Goal: Find contact information: Find contact information

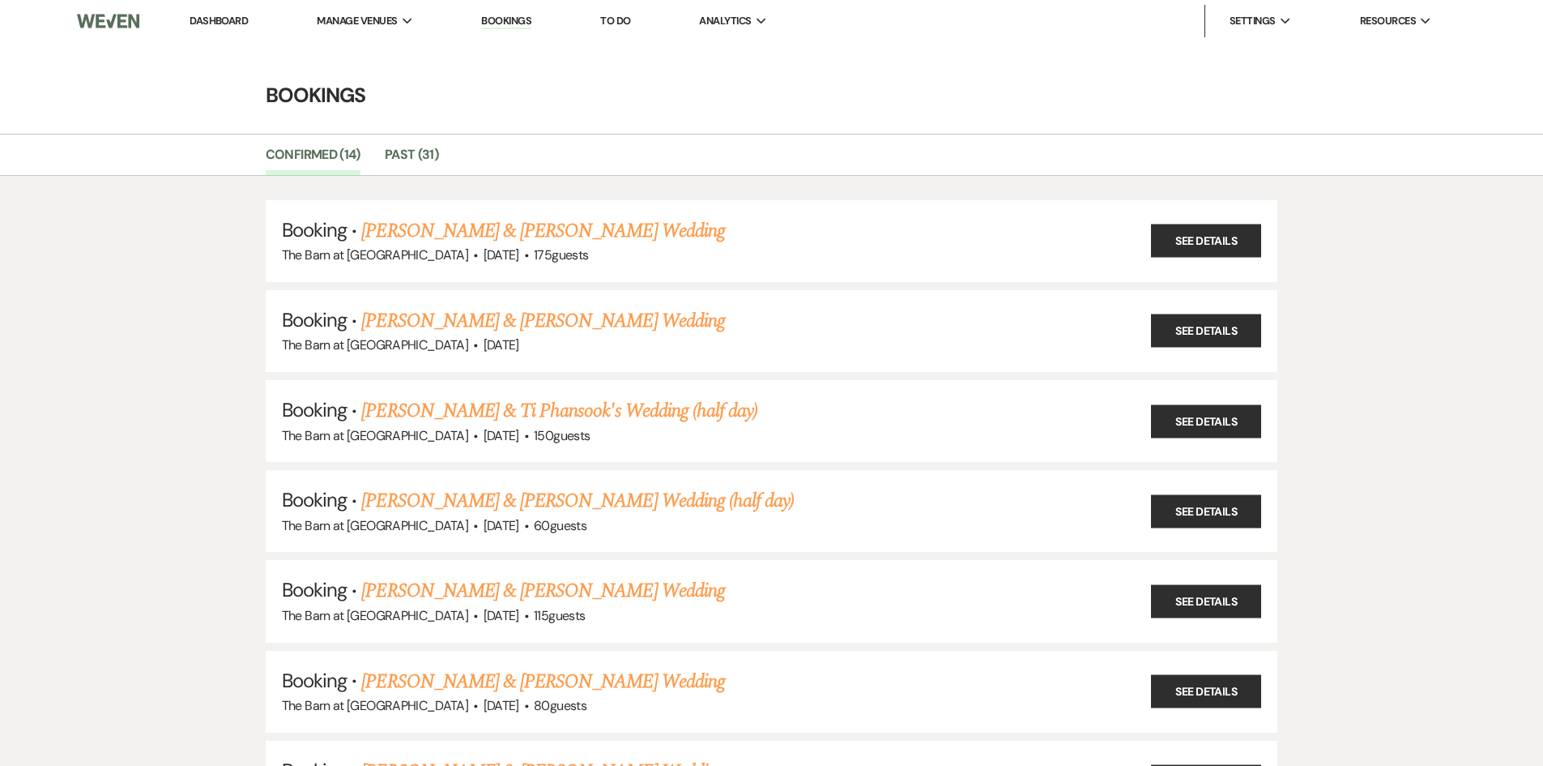
click at [215, 16] on link "Dashboard" at bounding box center [219, 21] width 58 height 14
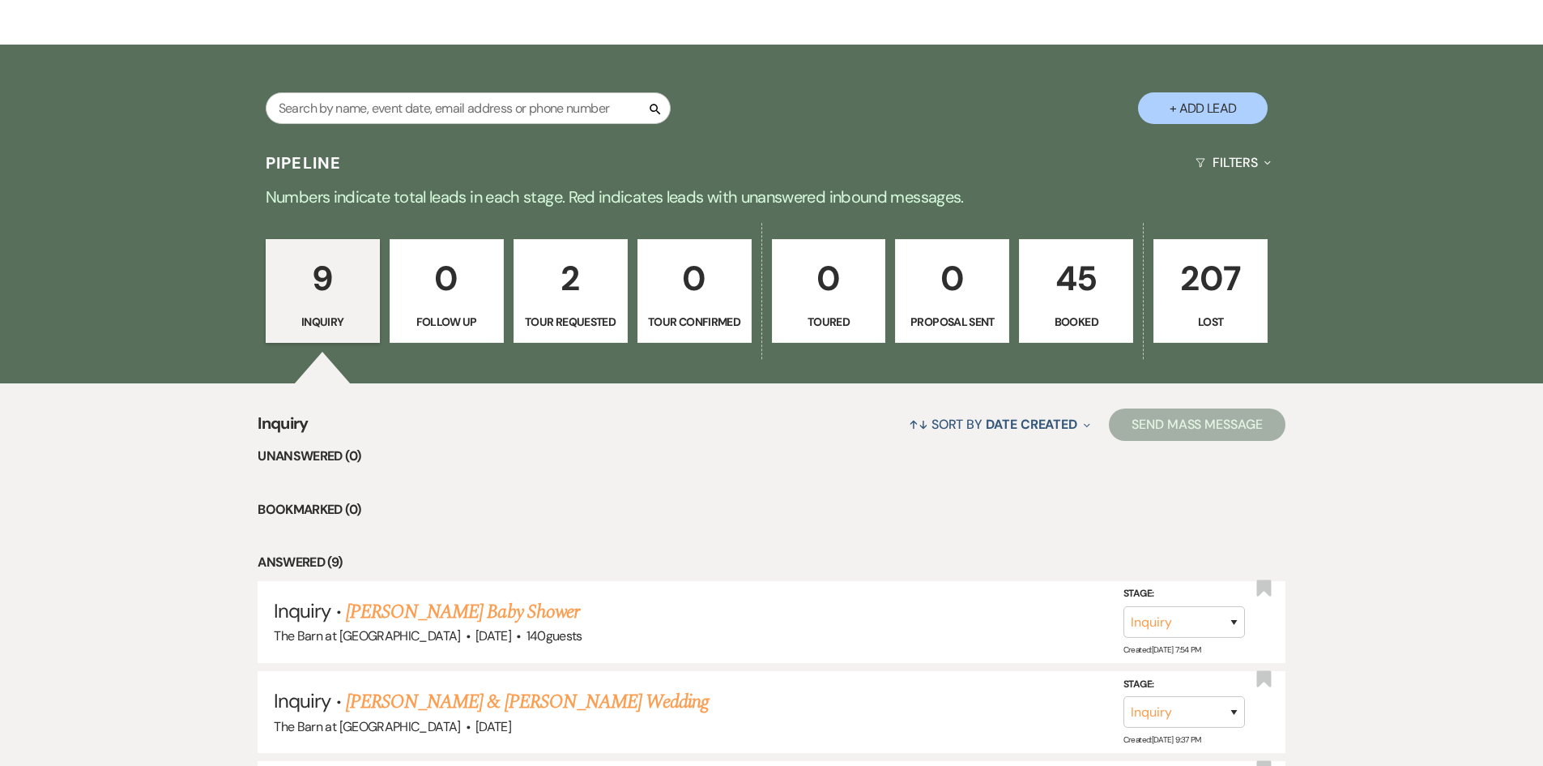
scroll to position [324, 0]
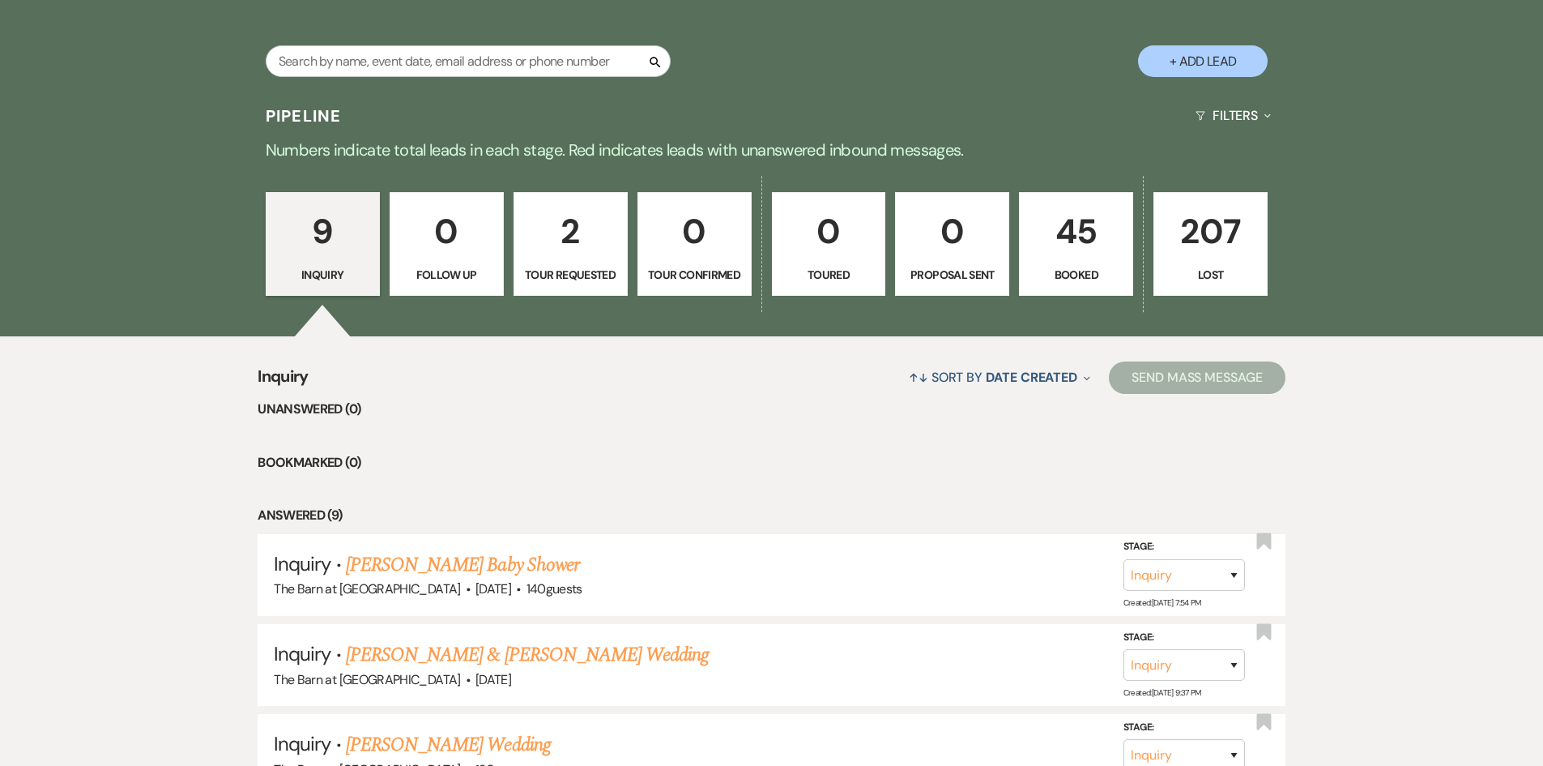
click at [568, 241] on p "2" at bounding box center [570, 231] width 93 height 54
select select "2"
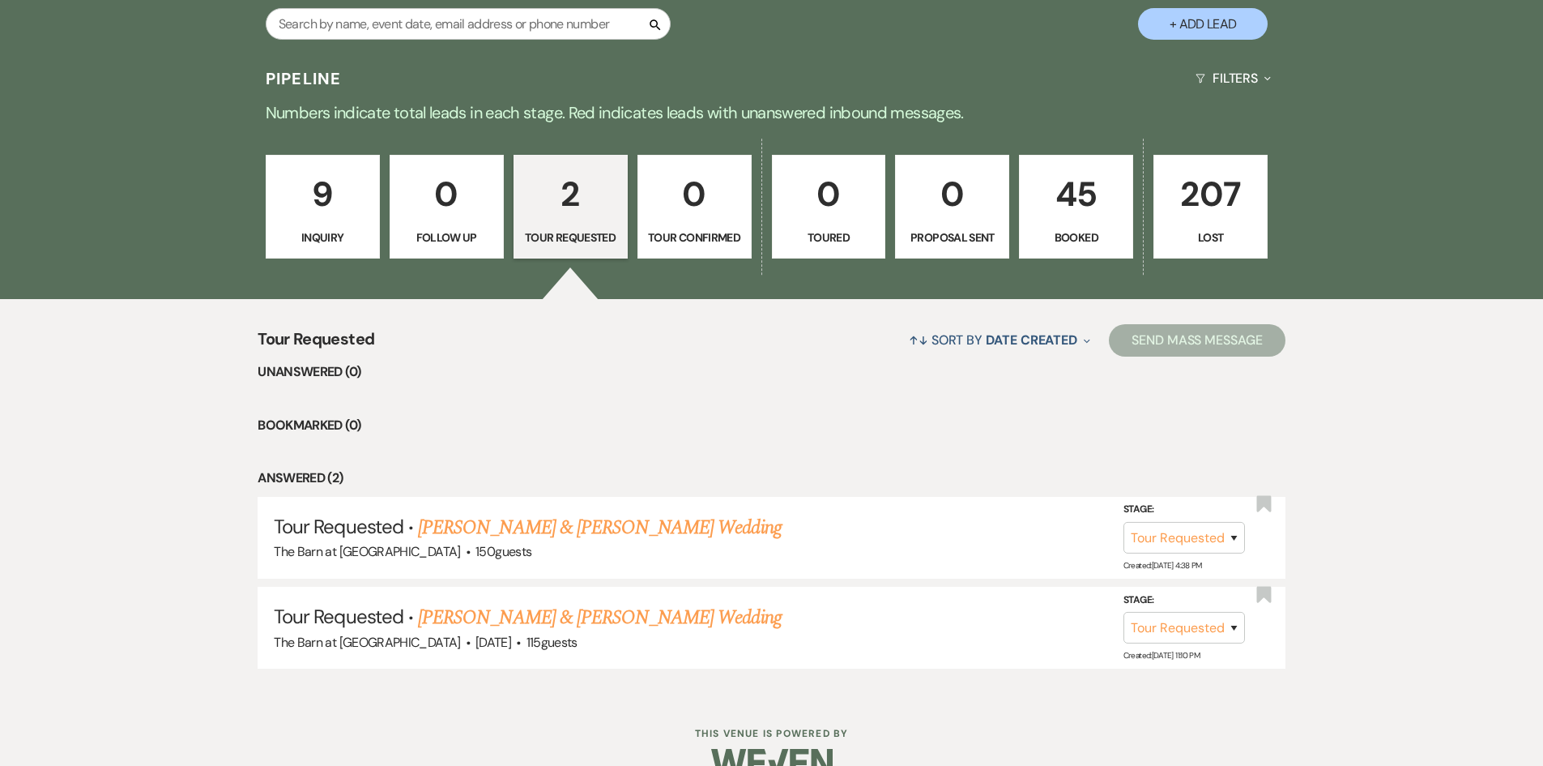
scroll to position [396, 0]
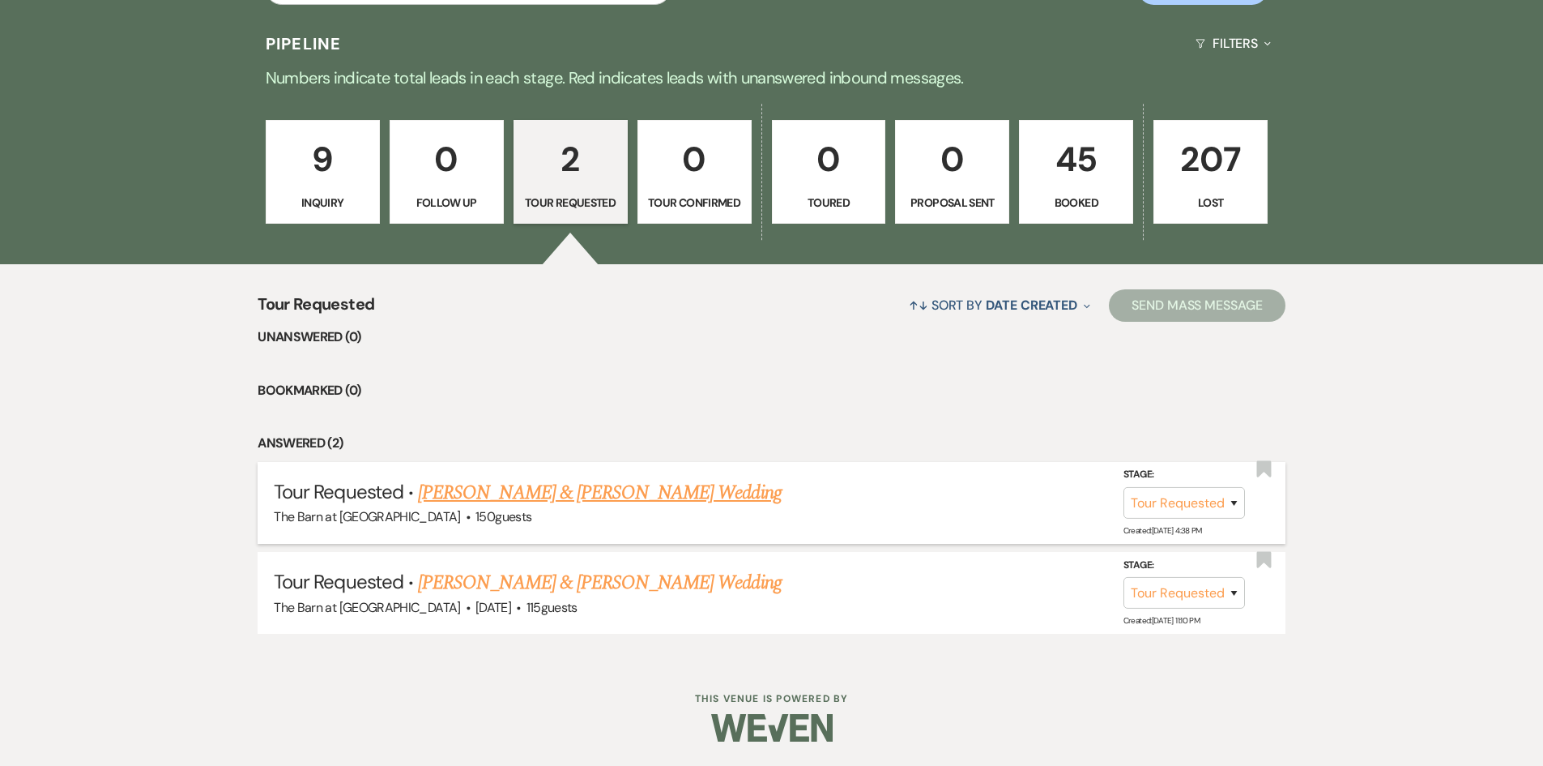
click at [647, 481] on link "[PERSON_NAME] & [PERSON_NAME] Wedding" at bounding box center [599, 492] width 363 height 29
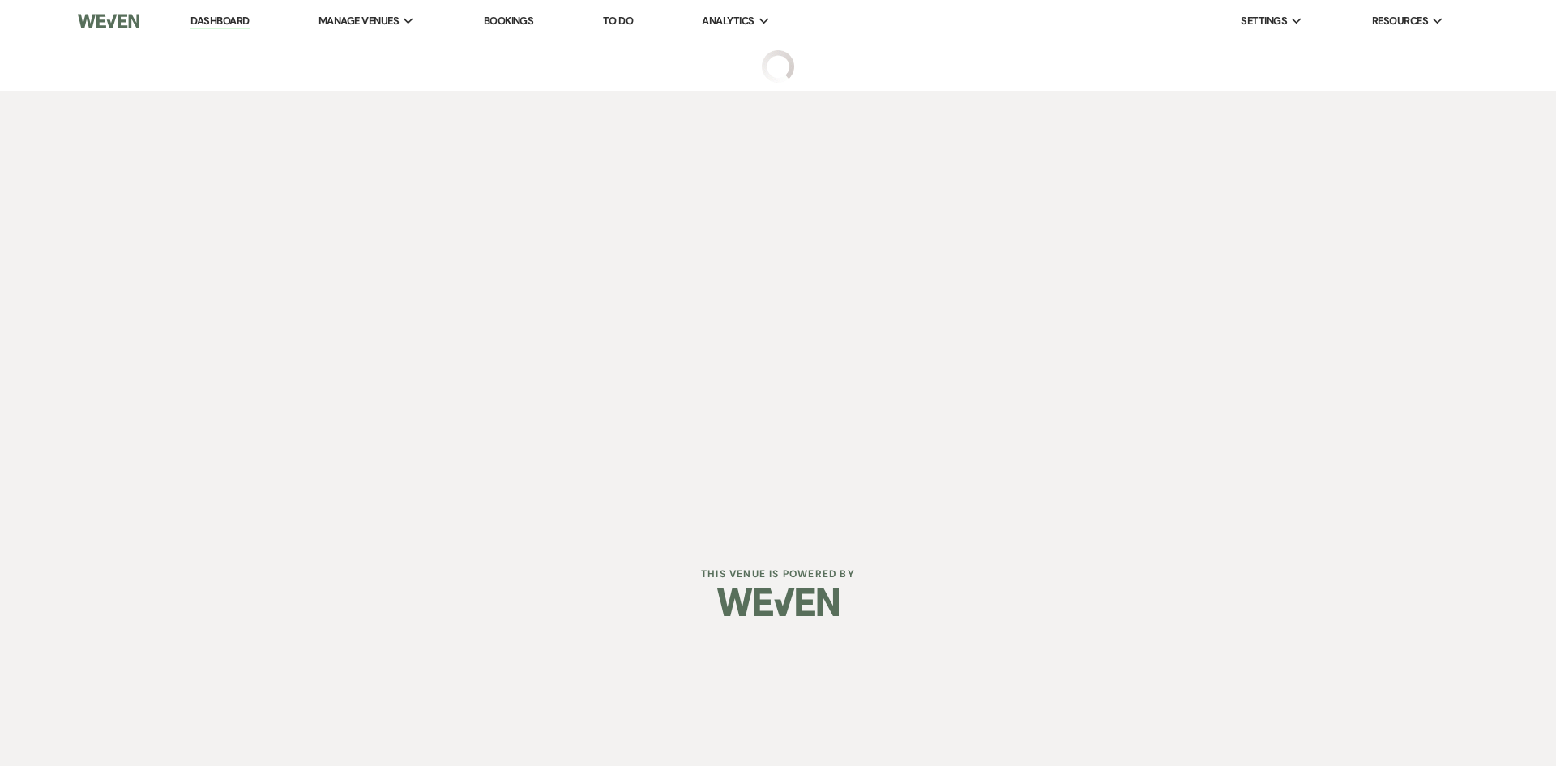
select select "2"
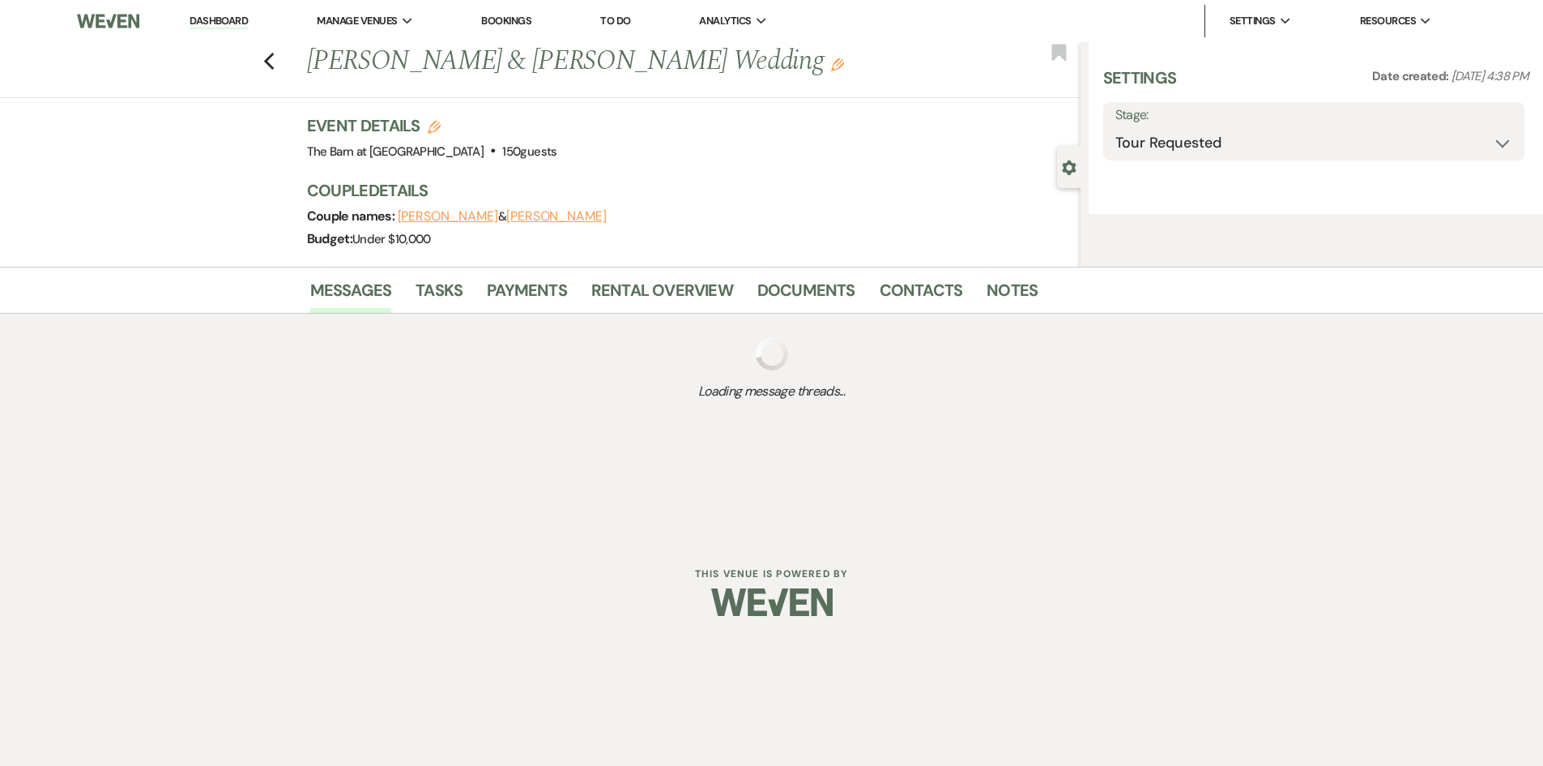
select select "5"
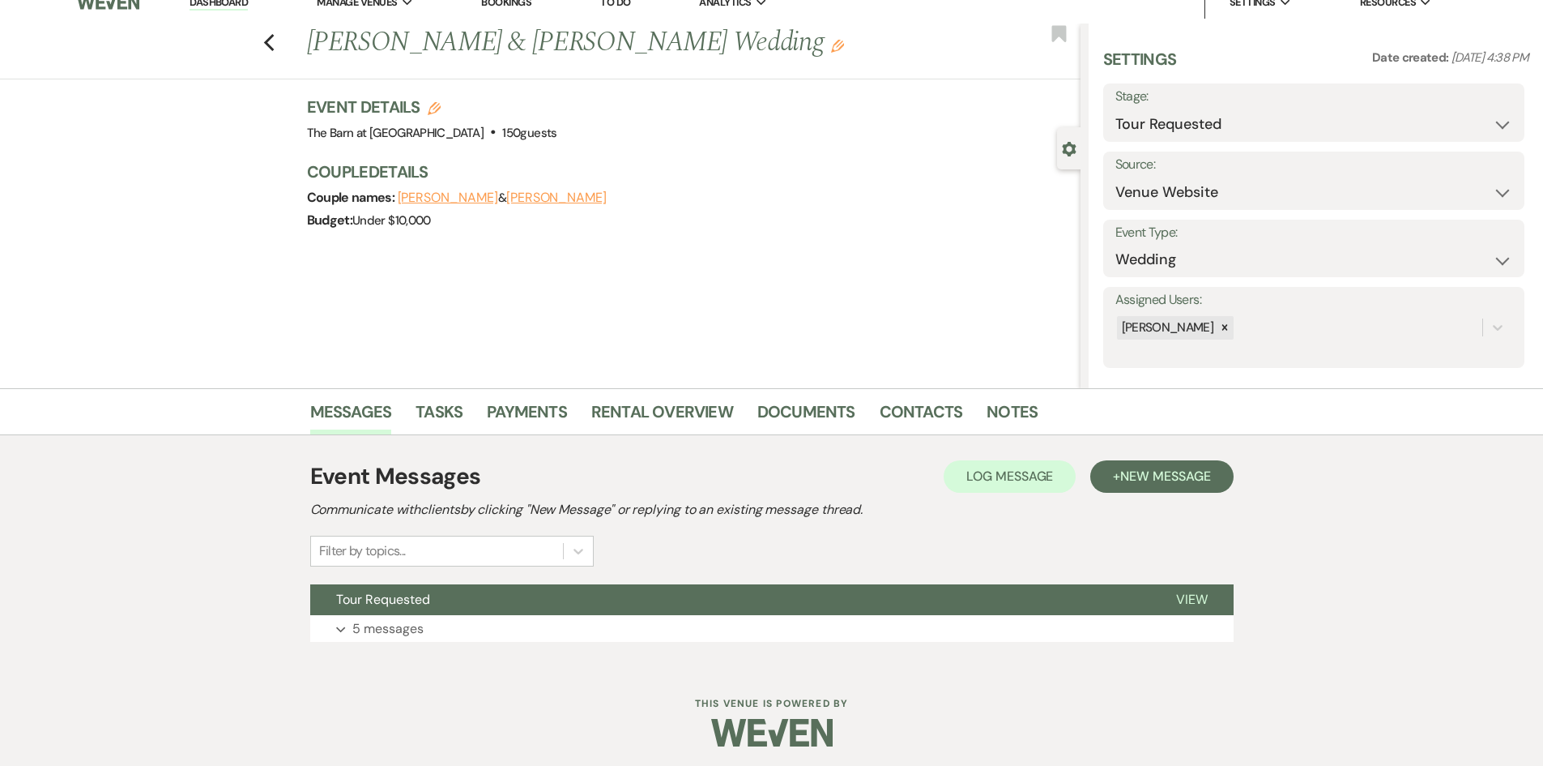
scroll to position [23, 0]
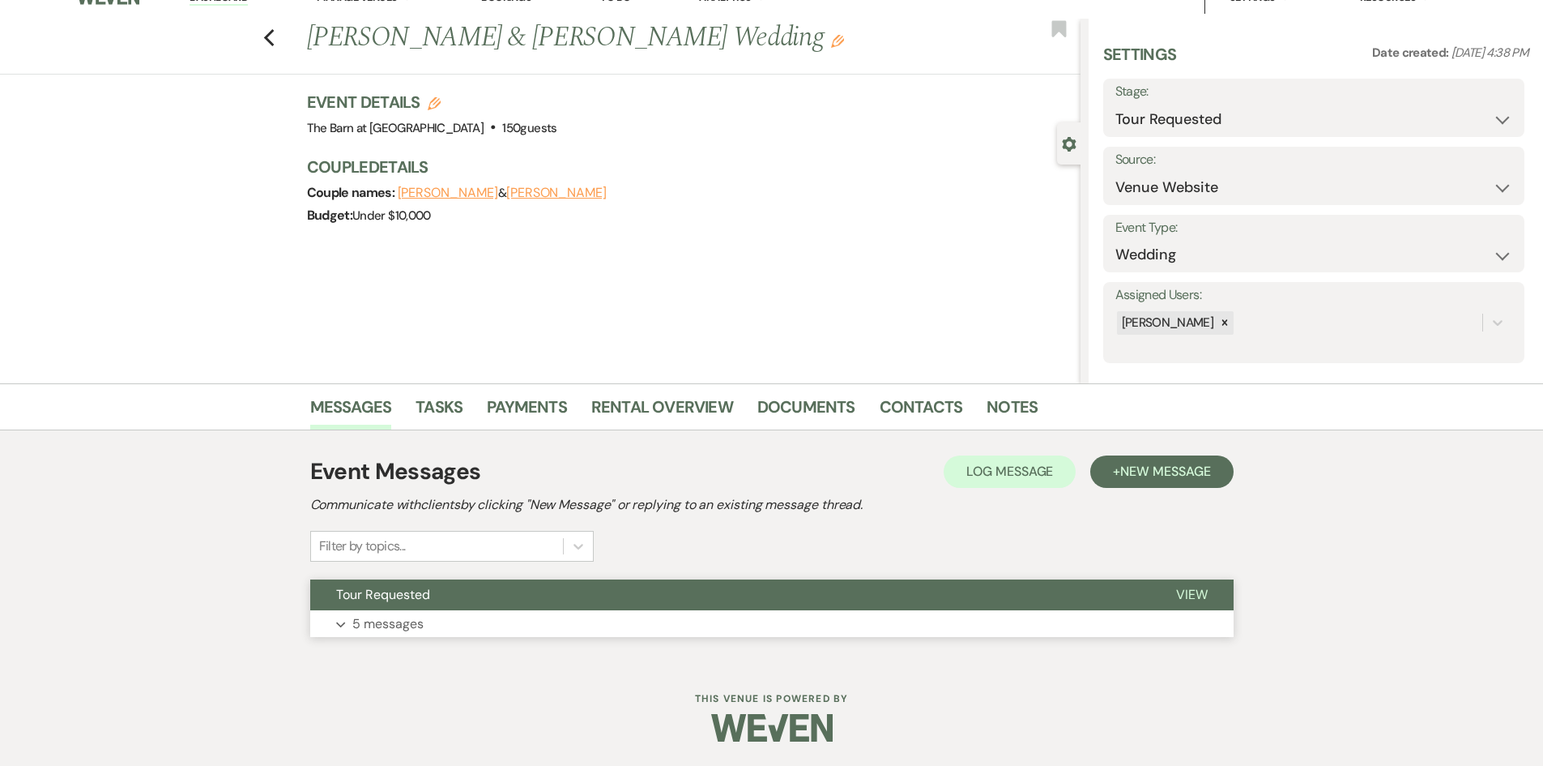
click at [408, 624] on p "5 messages" at bounding box center [387, 623] width 71 height 21
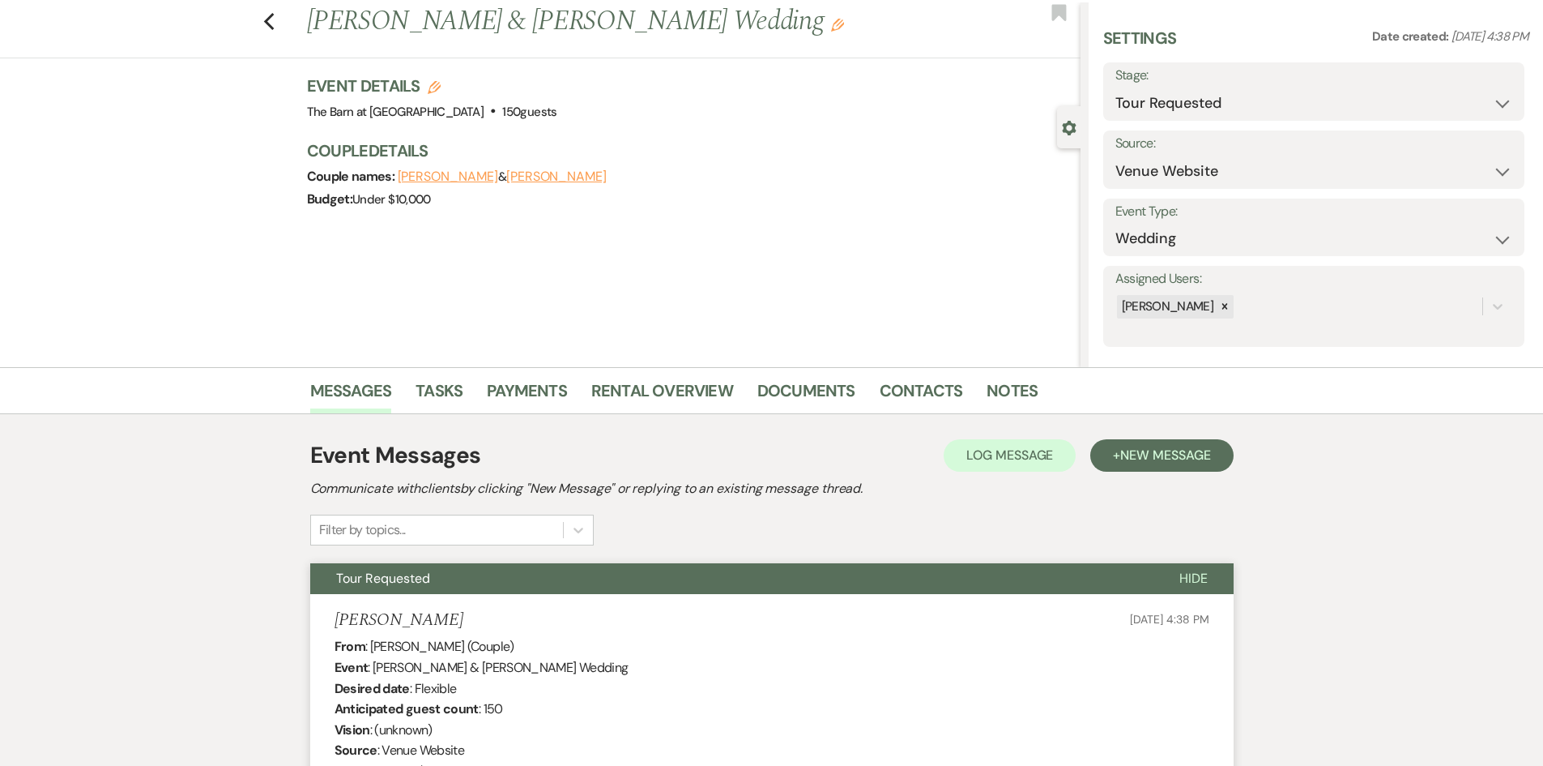
scroll to position [0, 0]
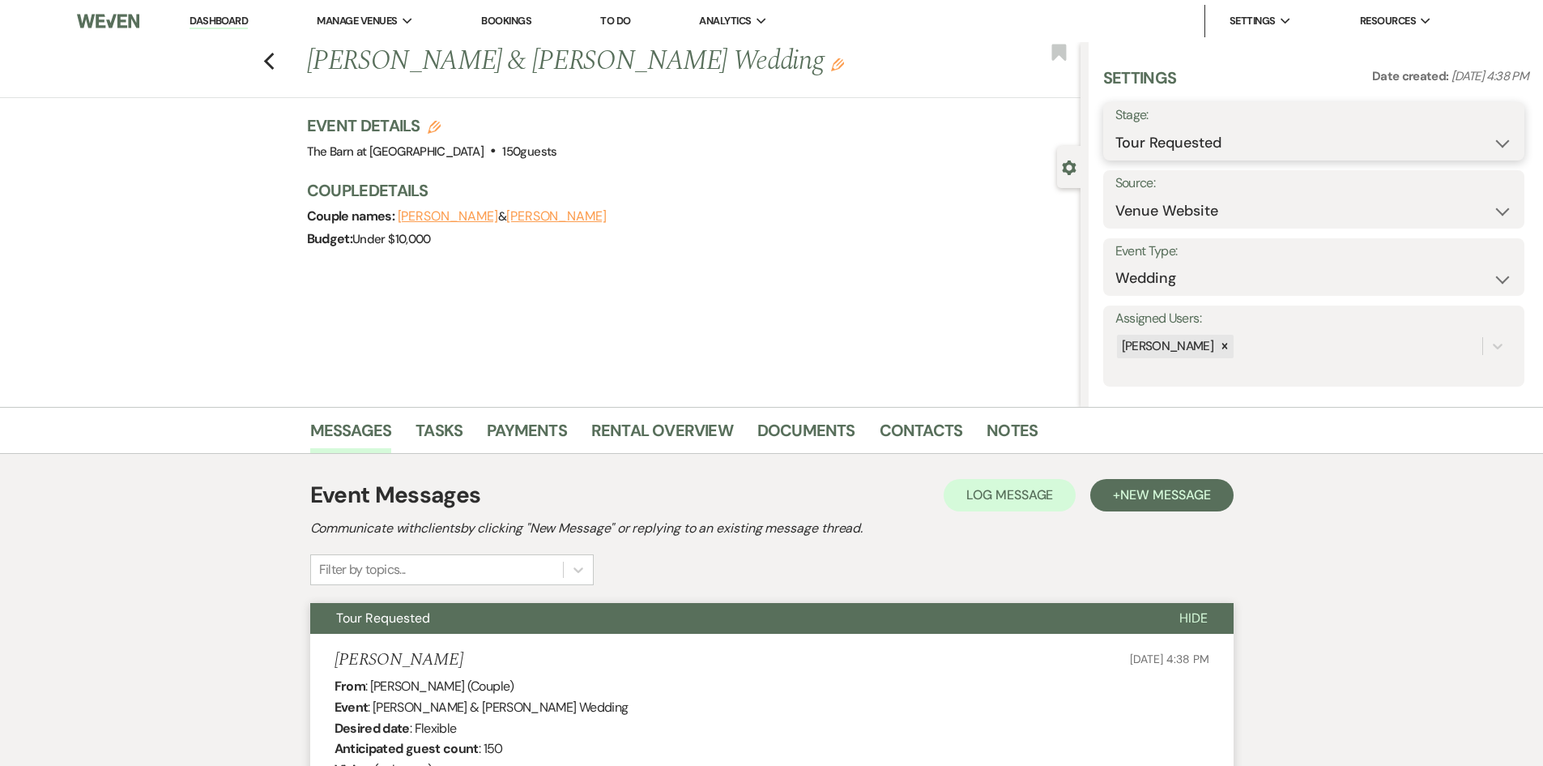
click at [1176, 139] on select "Inquiry Follow Up Tour Requested Tour Confirmed Toured Proposal Sent Booked Lost" at bounding box center [1314, 143] width 397 height 32
select select "8"
click at [1116, 127] on select "Inquiry Follow Up Tour Requested Tour Confirmed Toured Proposal Sent Booked Lost" at bounding box center [1314, 143] width 397 height 32
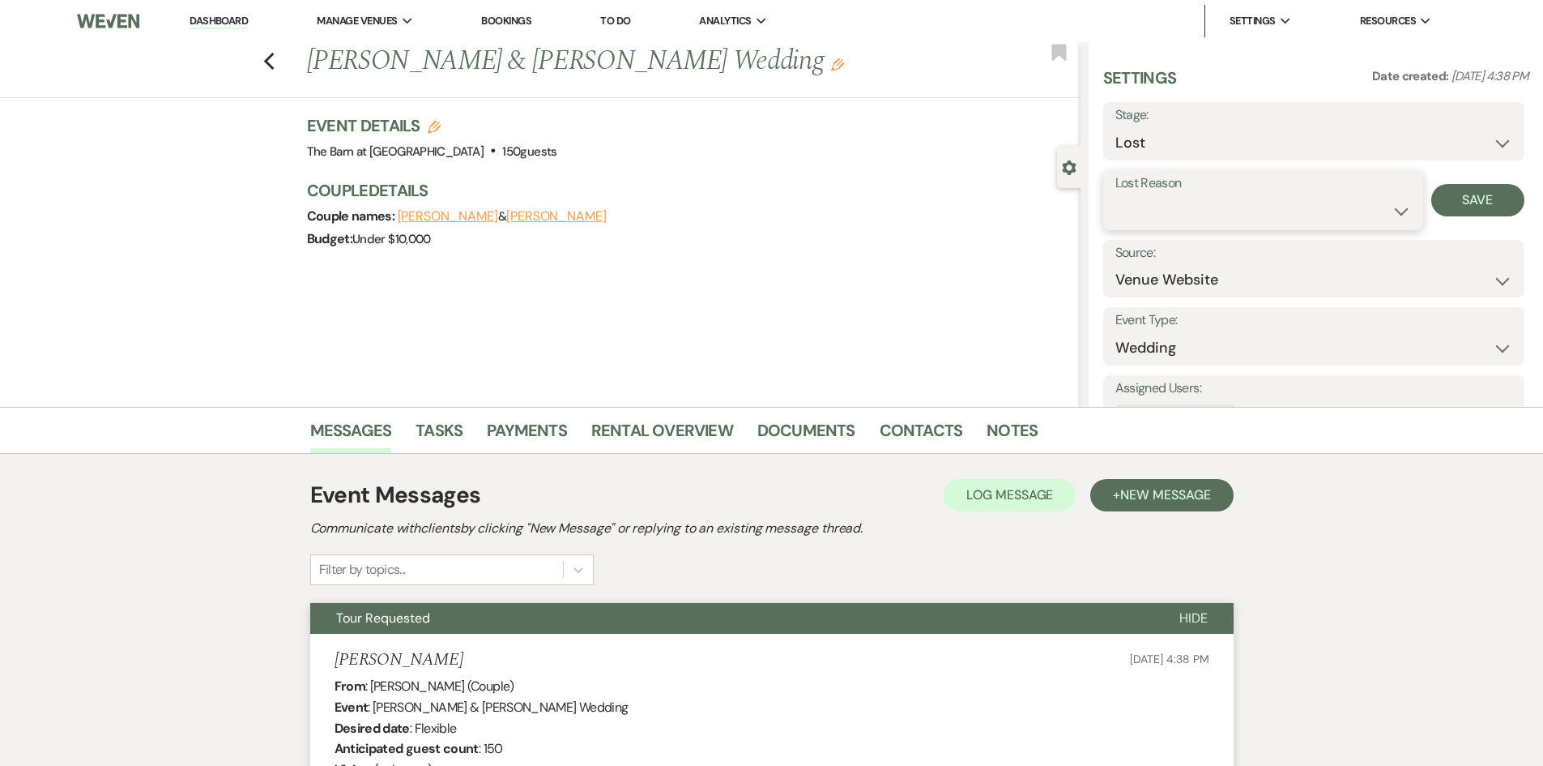
click at [1176, 220] on select "Booked Elsewhere Budget Date Unavailable No Response Not a Good Match Capacity …" at bounding box center [1264, 211] width 296 height 32
select select "6"
click at [1116, 195] on select "Booked Elsewhere Budget Date Unavailable No Response Not a Good Match Capacity …" at bounding box center [1264, 211] width 296 height 32
click at [1450, 204] on button "Save" at bounding box center [1478, 200] width 93 height 32
click at [273, 62] on use "button" at bounding box center [268, 62] width 11 height 18
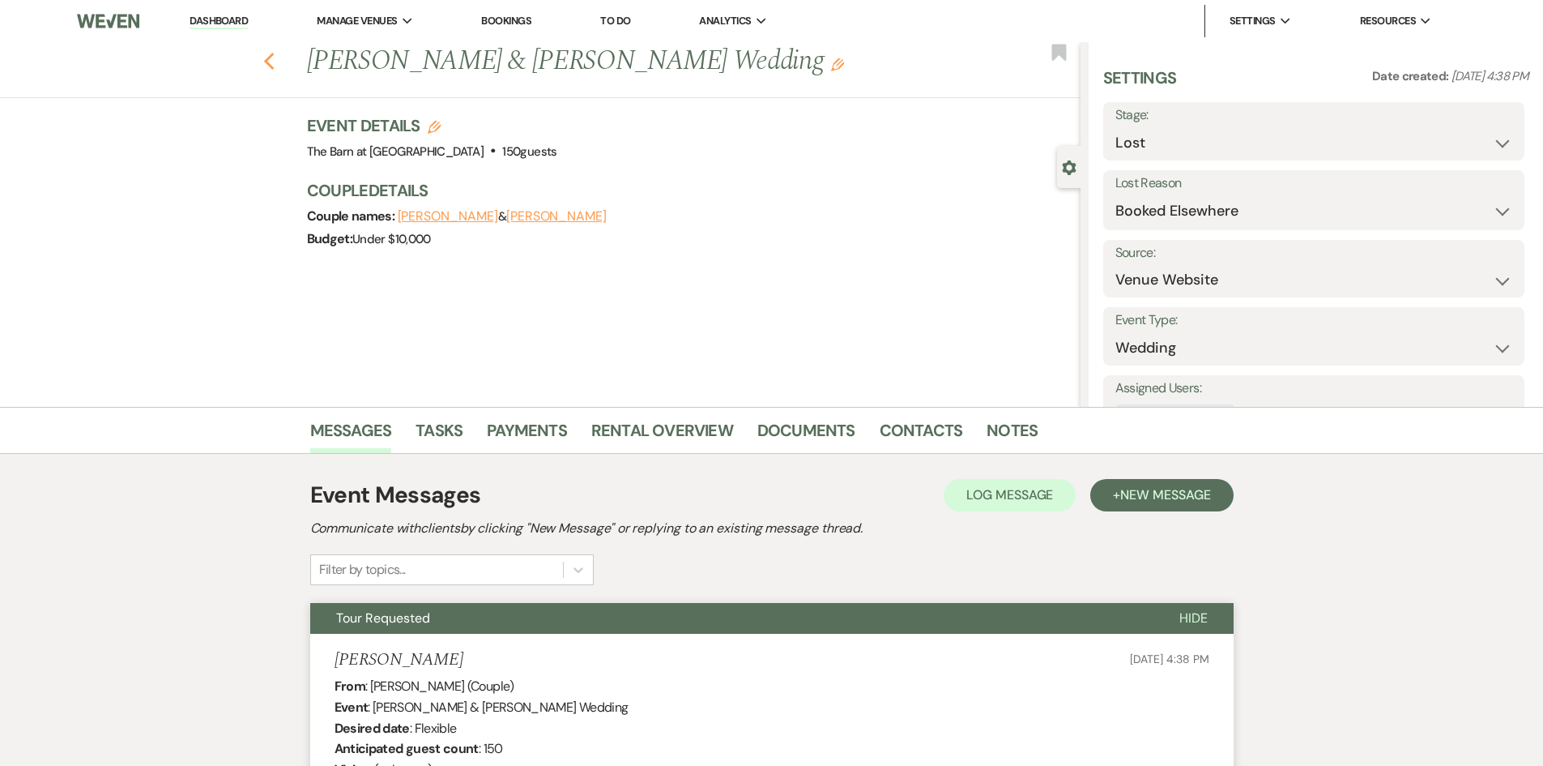
select select "8"
select select "6"
select select "2"
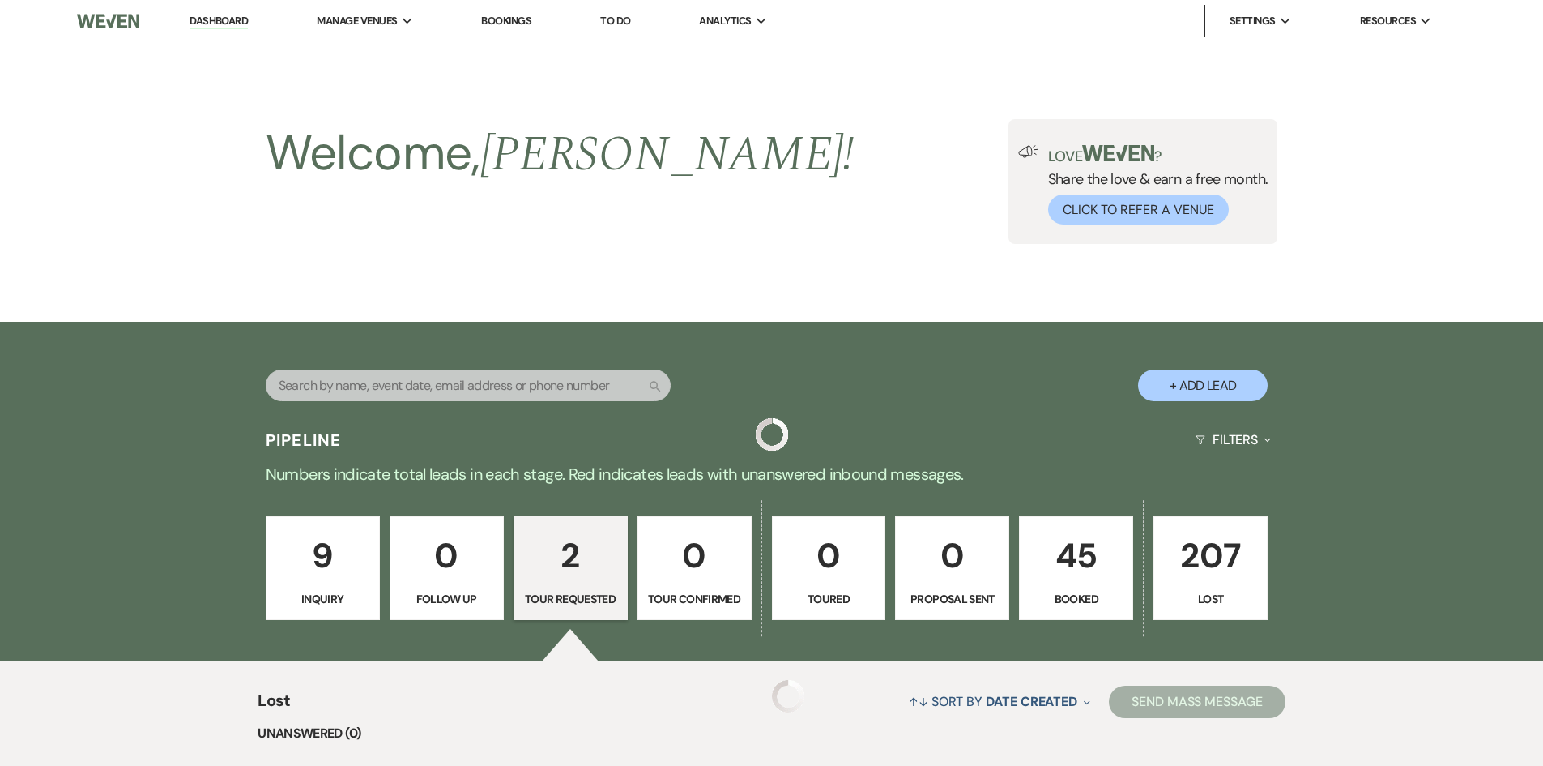
scroll to position [306, 0]
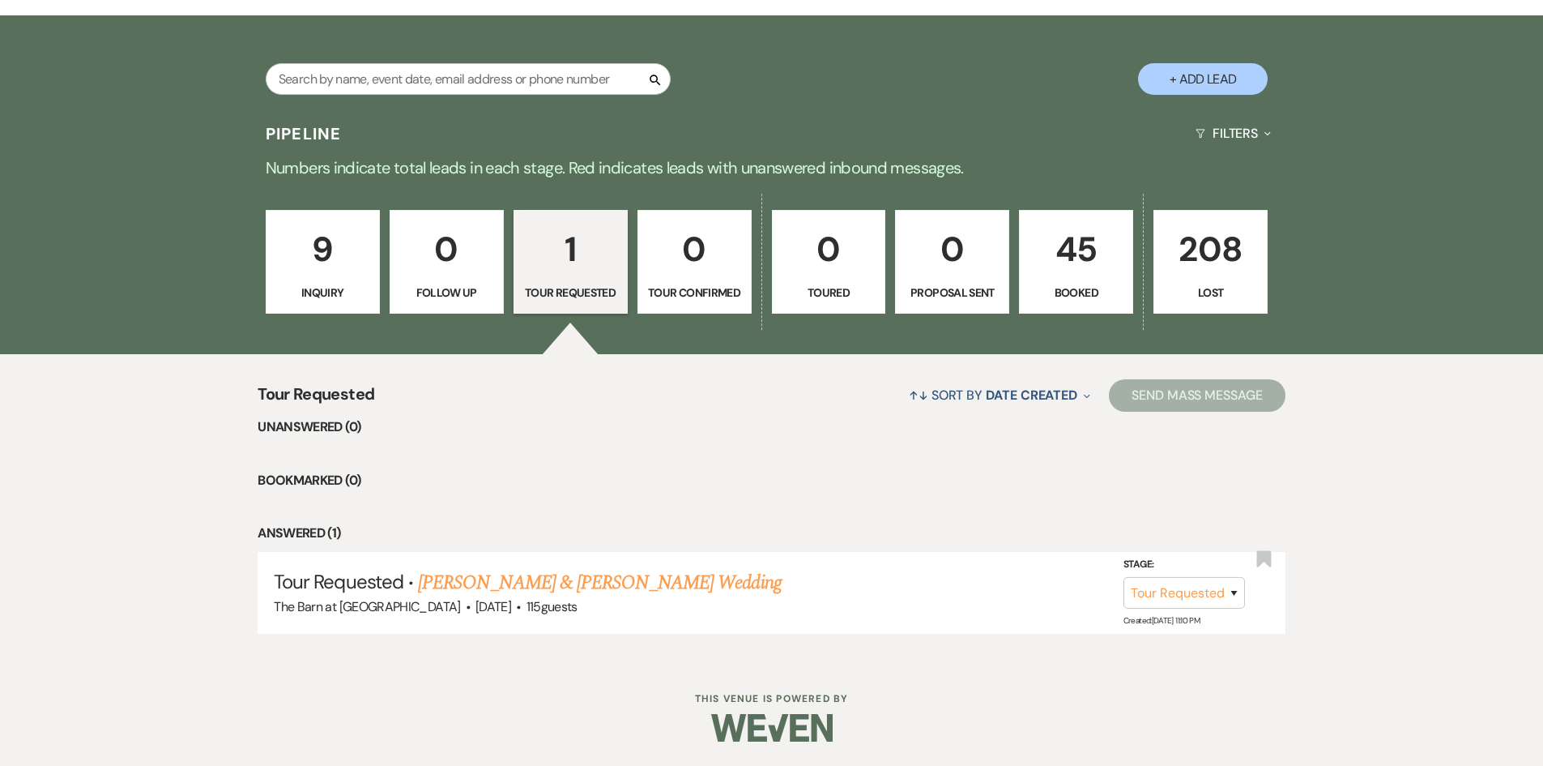
click at [289, 258] on p "9" at bounding box center [322, 249] width 93 height 54
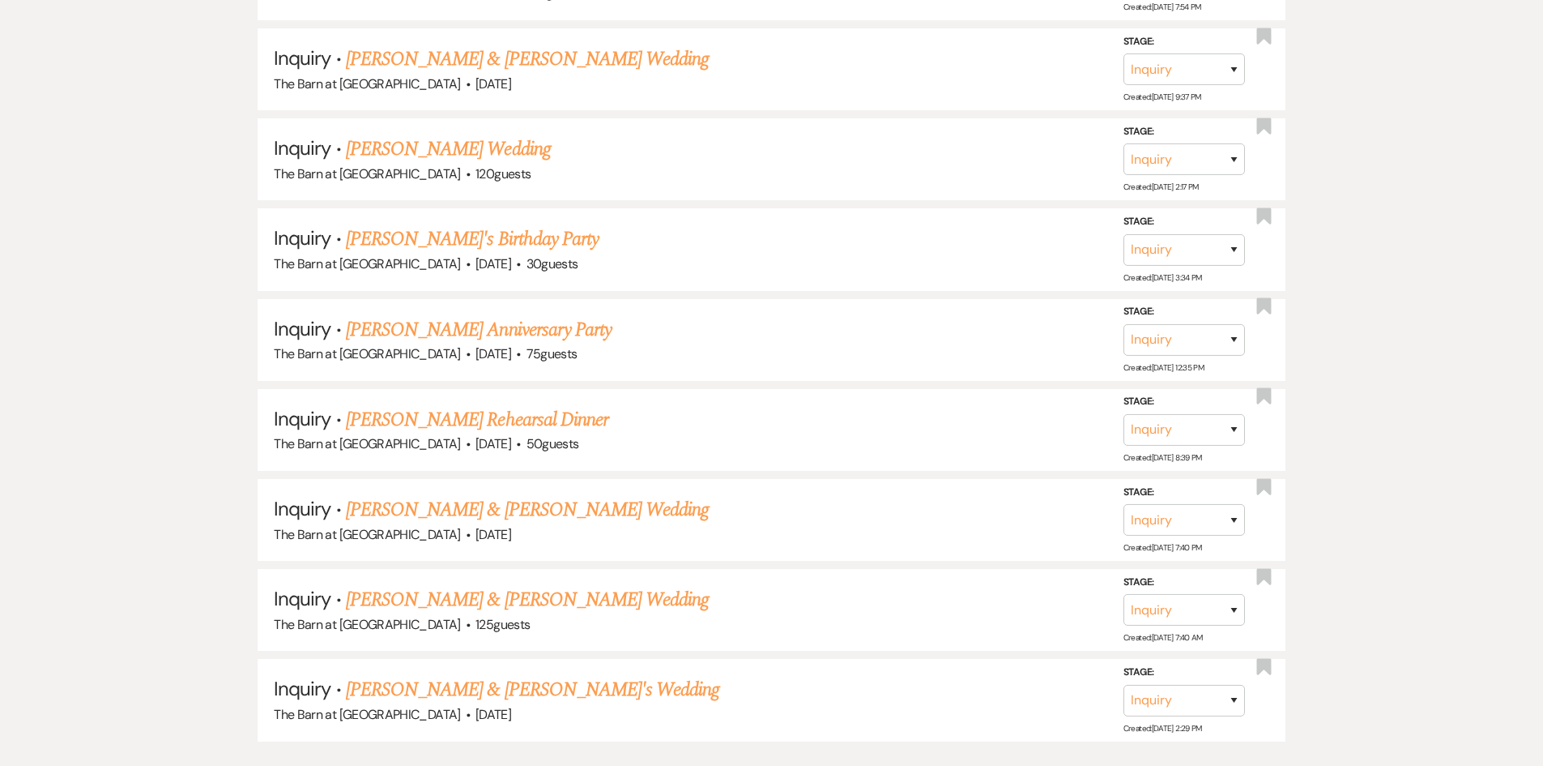
scroll to position [1027, 0]
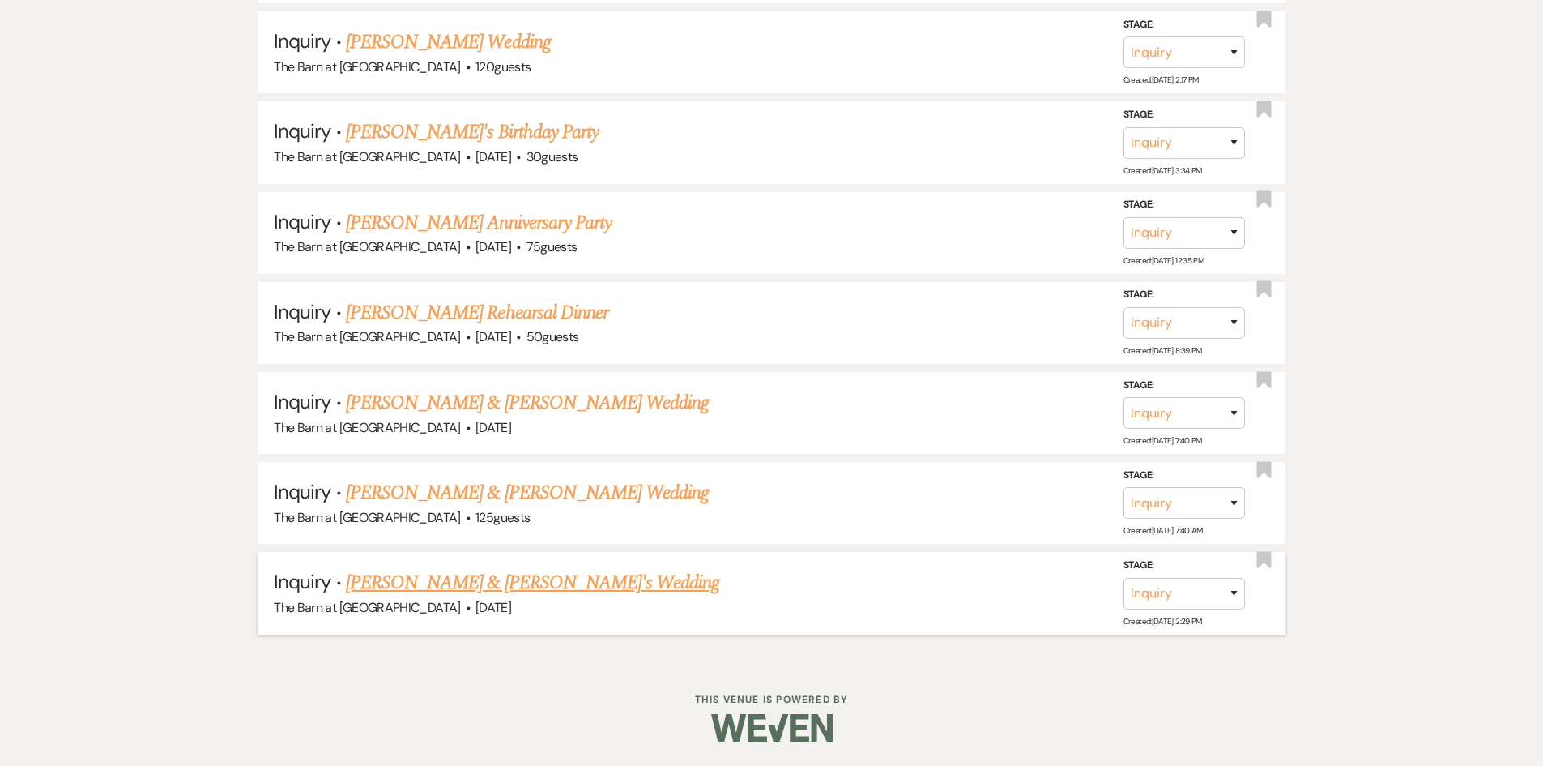
click at [527, 586] on link "[PERSON_NAME] & [PERSON_NAME]'s Wedding" at bounding box center [533, 582] width 374 height 29
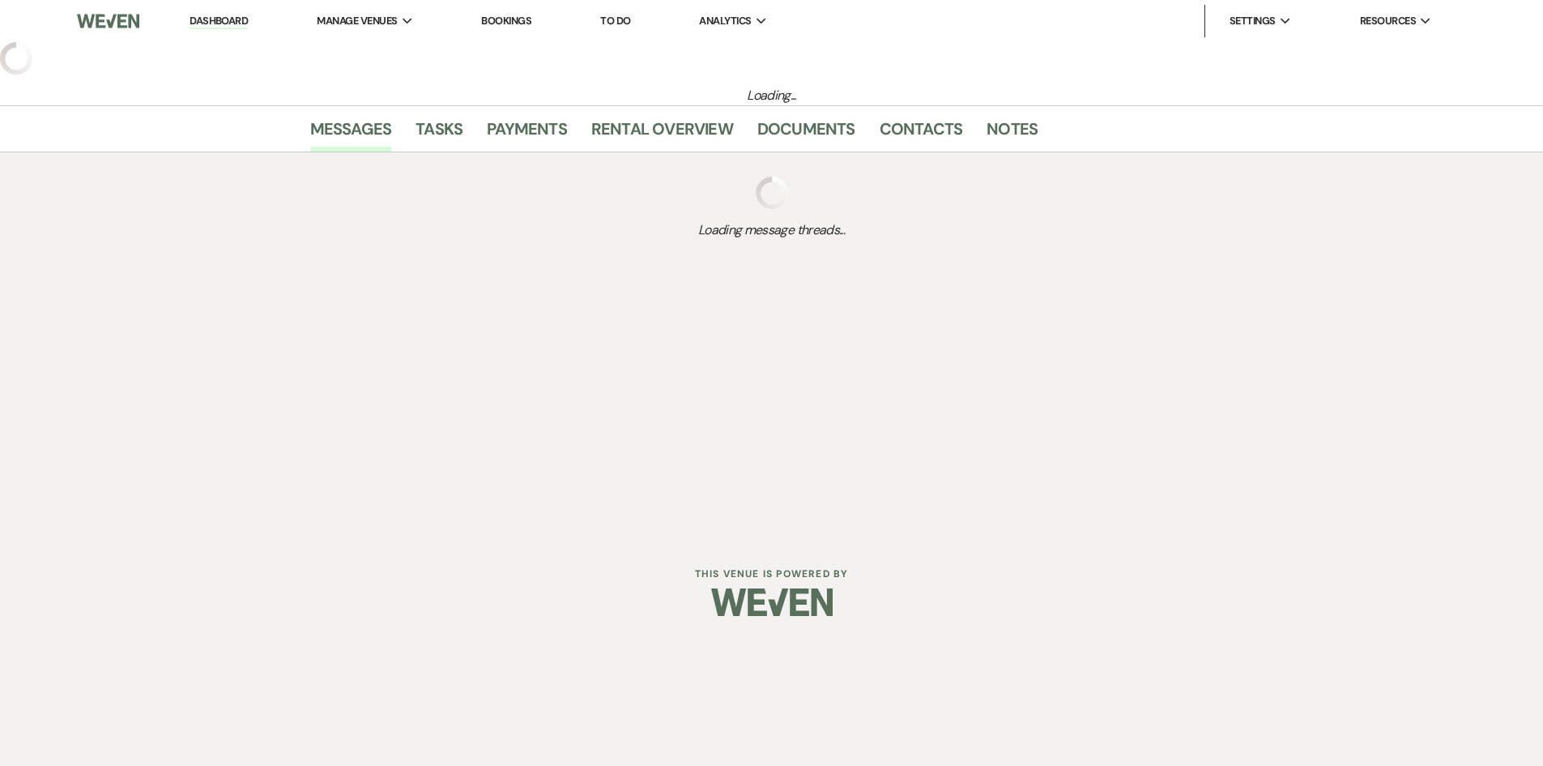
select select "5"
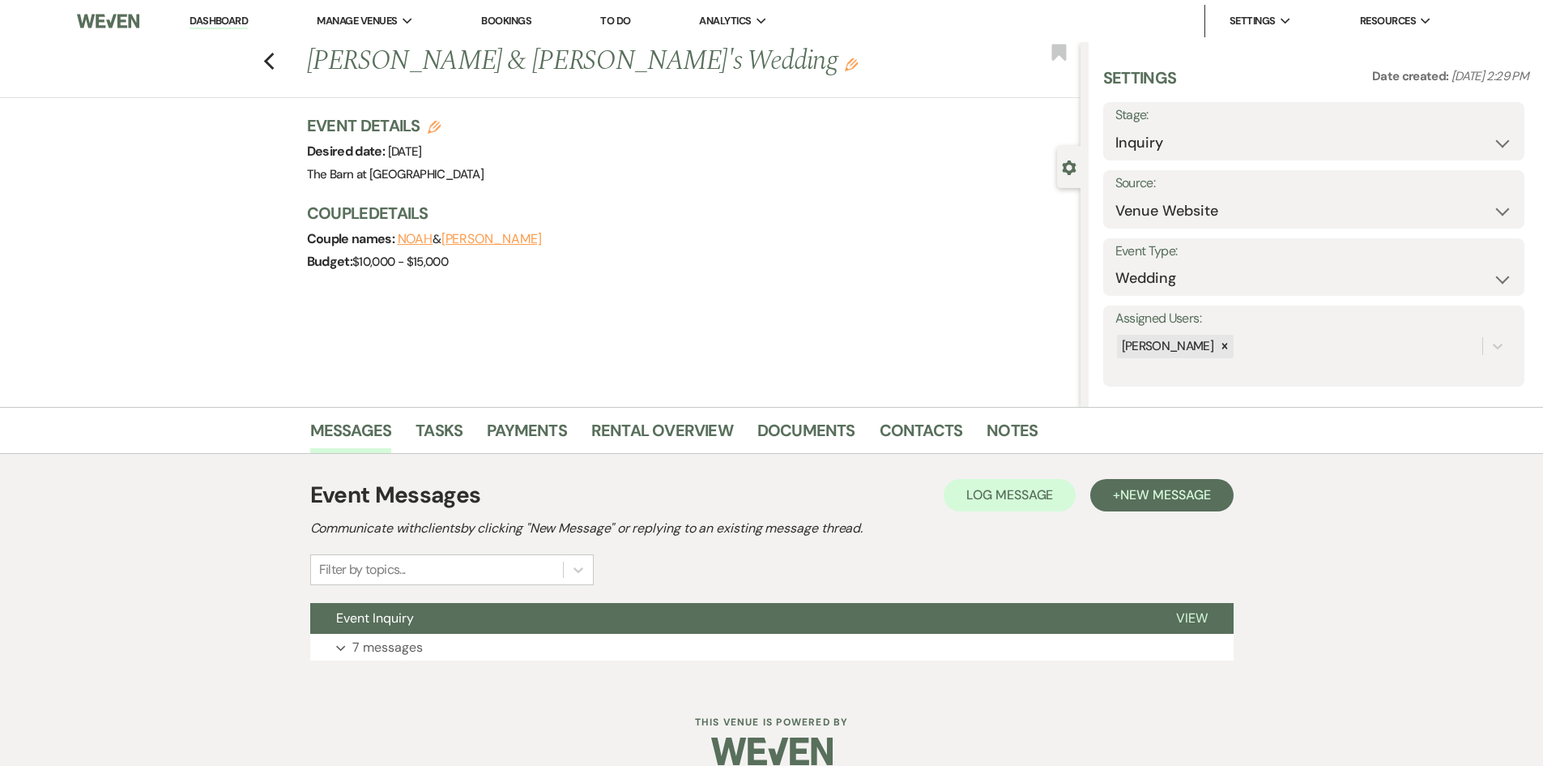
scroll to position [23, 0]
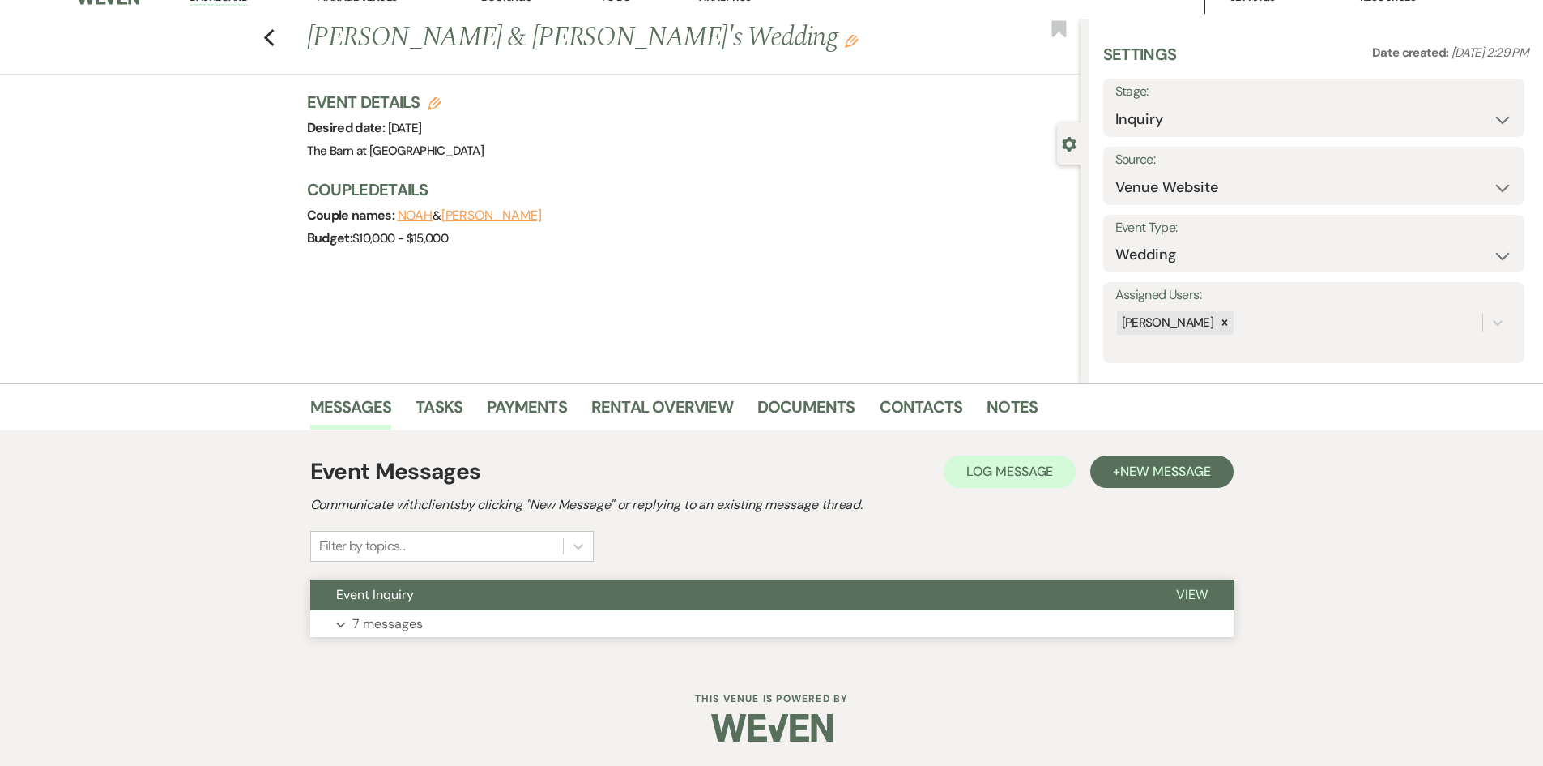
click at [384, 621] on p "7 messages" at bounding box center [387, 623] width 70 height 21
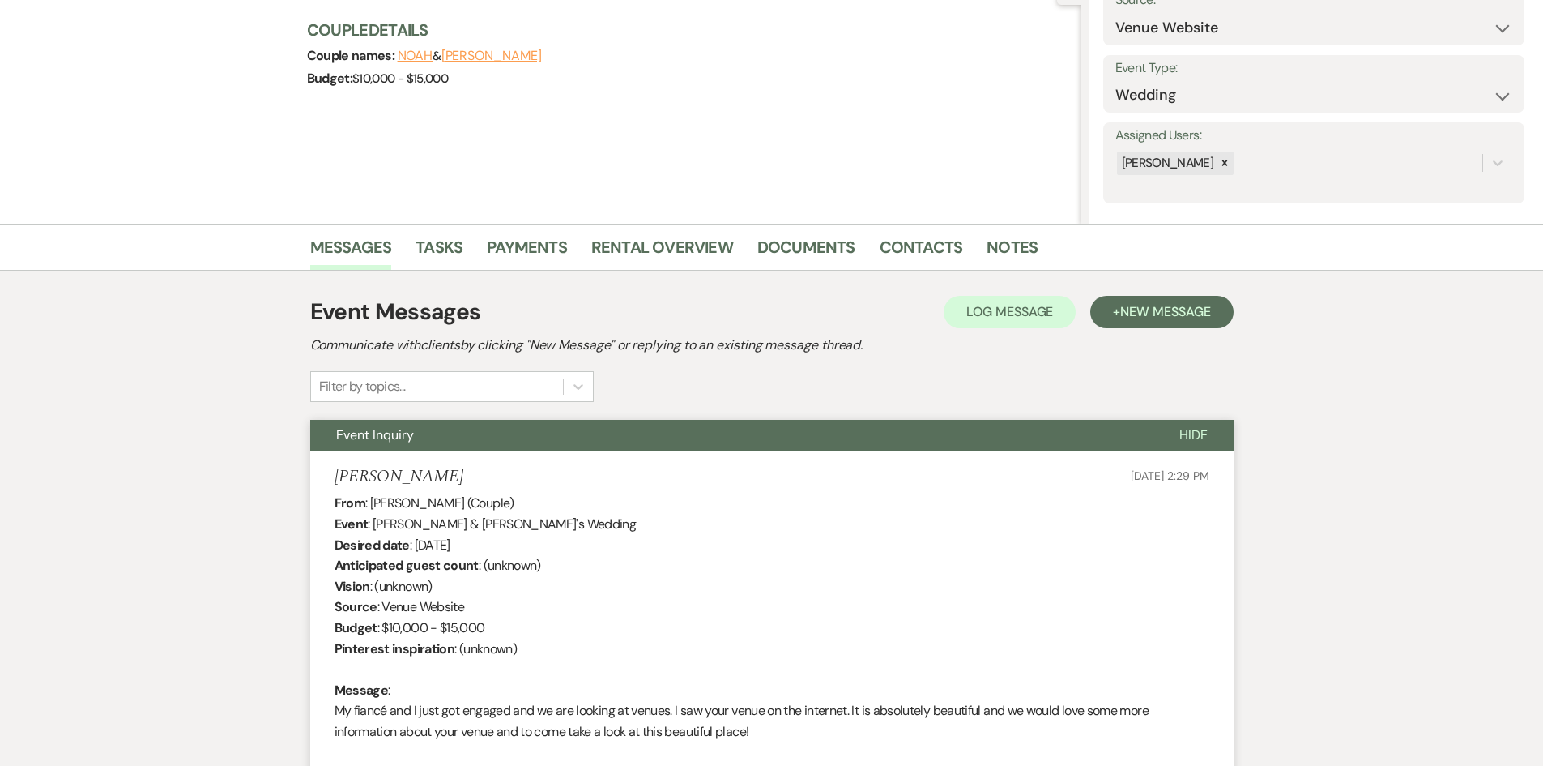
scroll to position [0, 0]
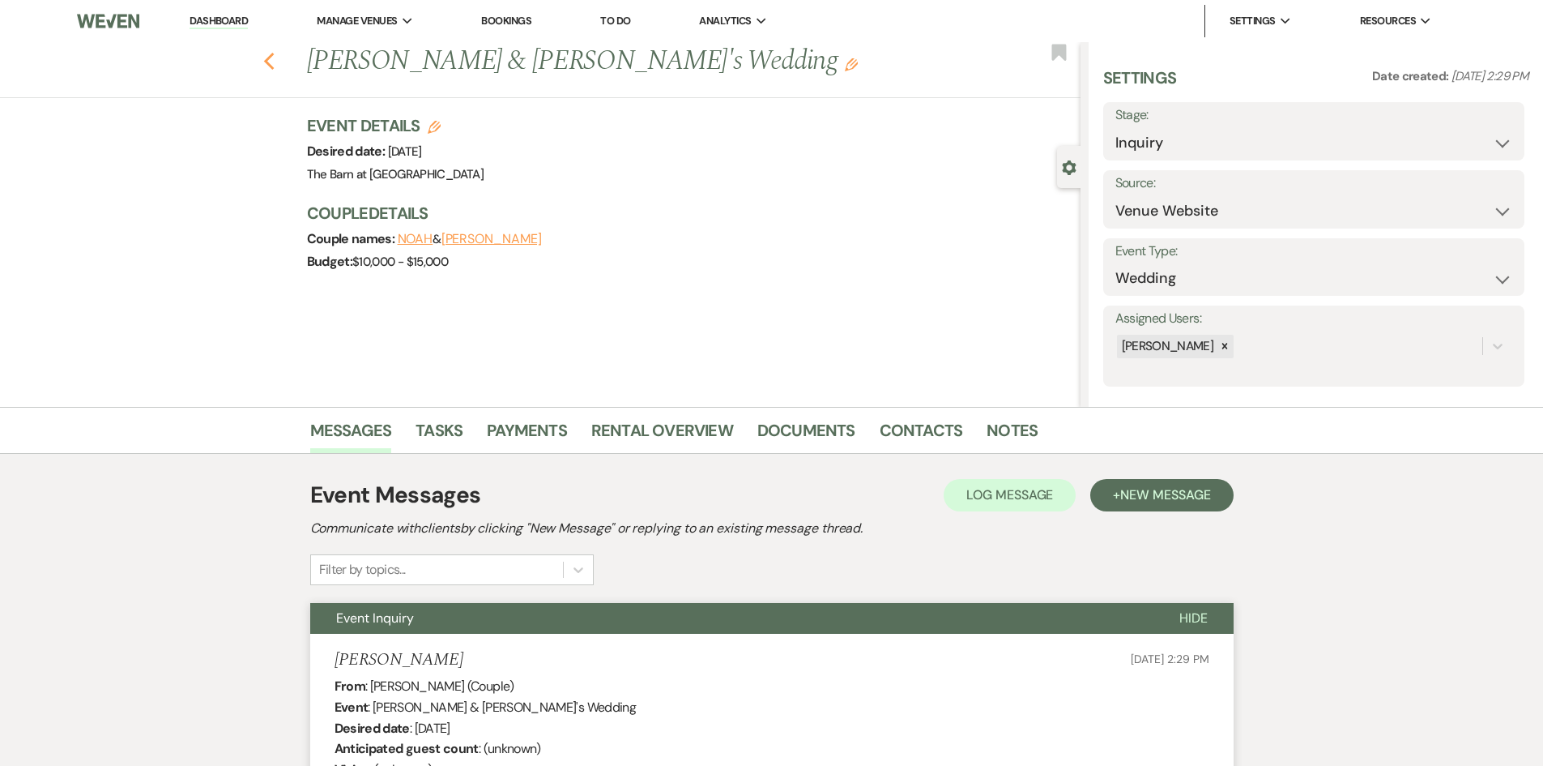
click at [275, 58] on icon "Previous" at bounding box center [269, 61] width 12 height 19
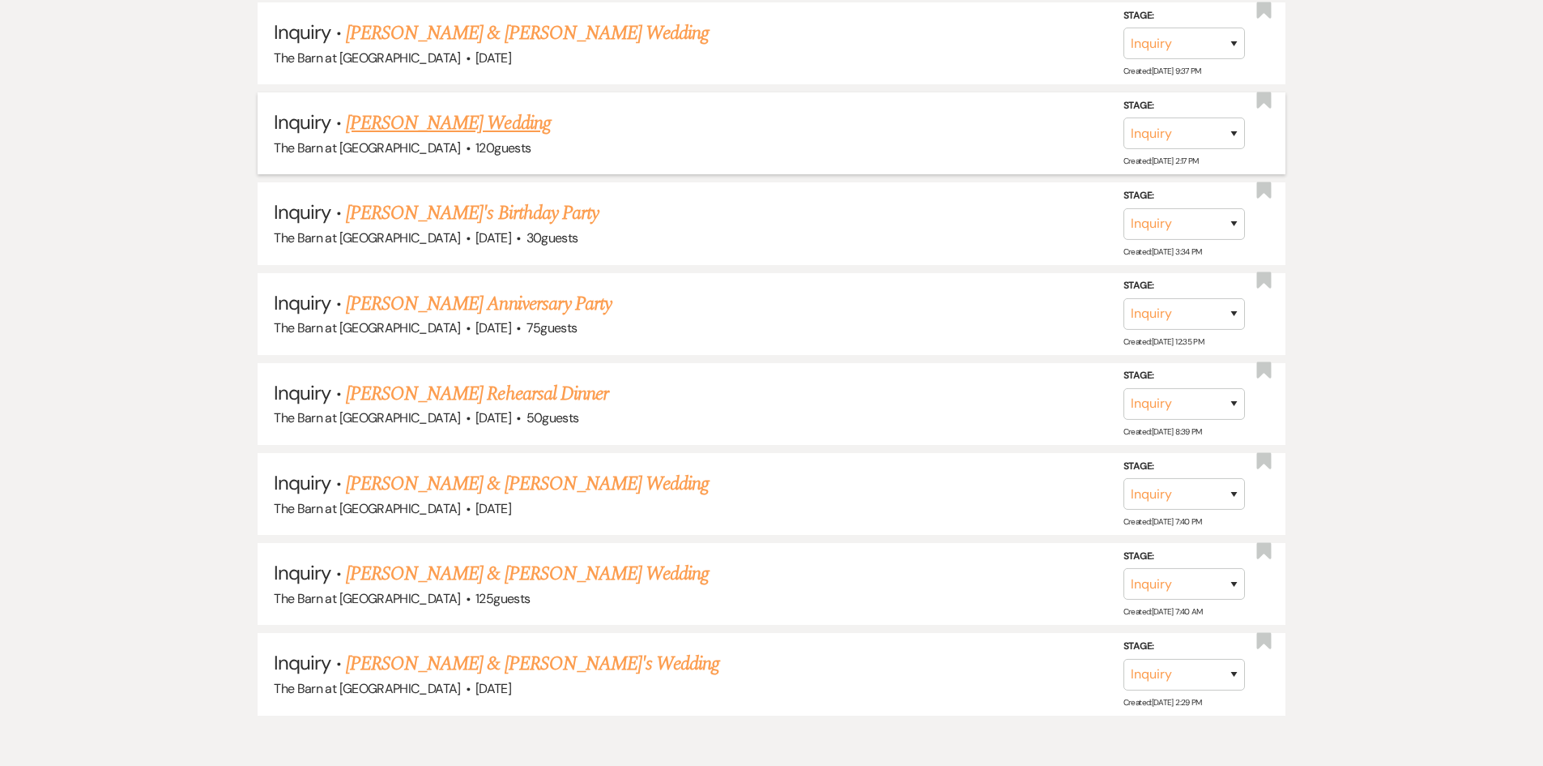
scroll to position [1027, 0]
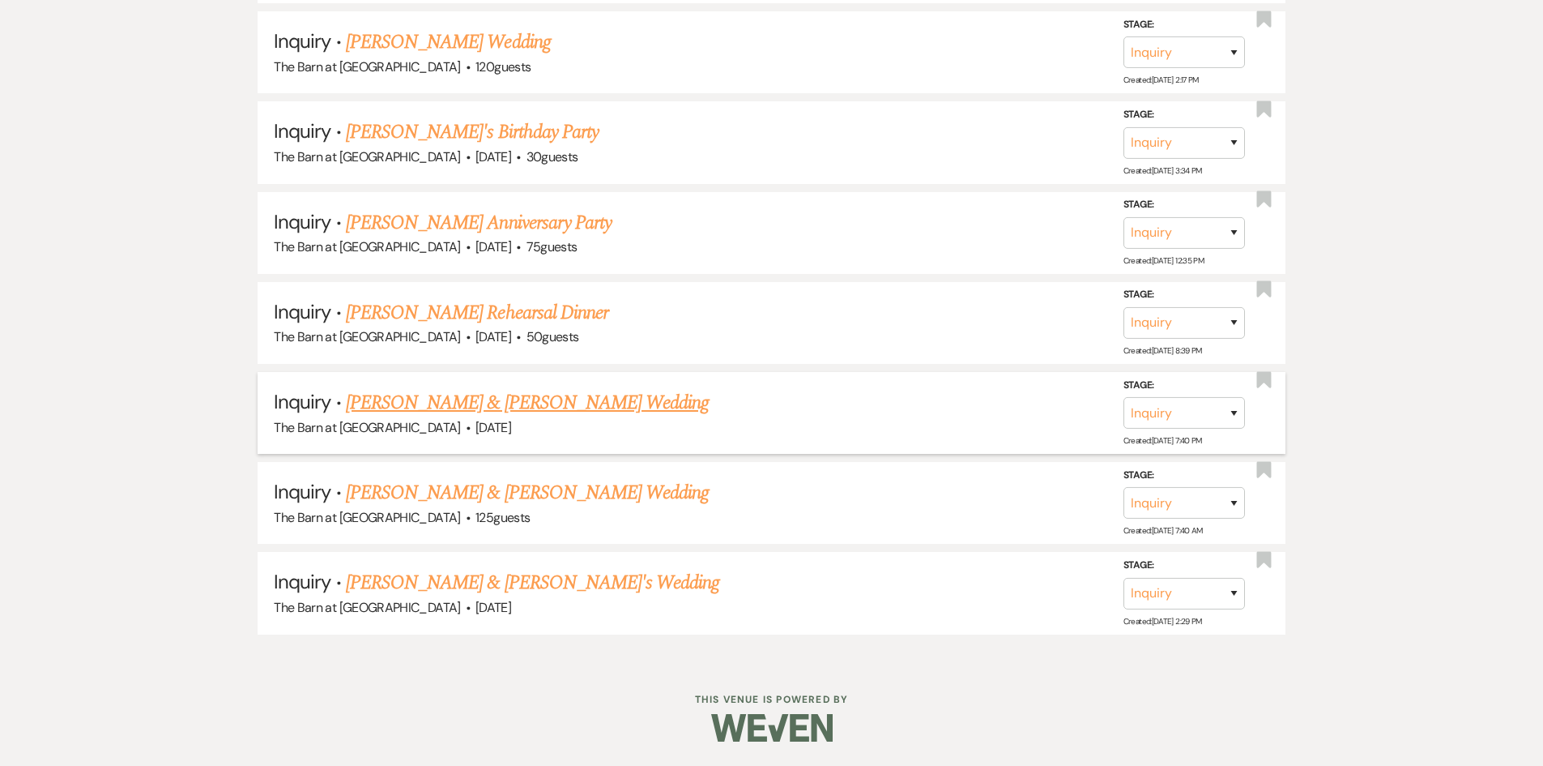
click at [626, 402] on link "[PERSON_NAME] & [PERSON_NAME] Wedding" at bounding box center [527, 402] width 363 height 29
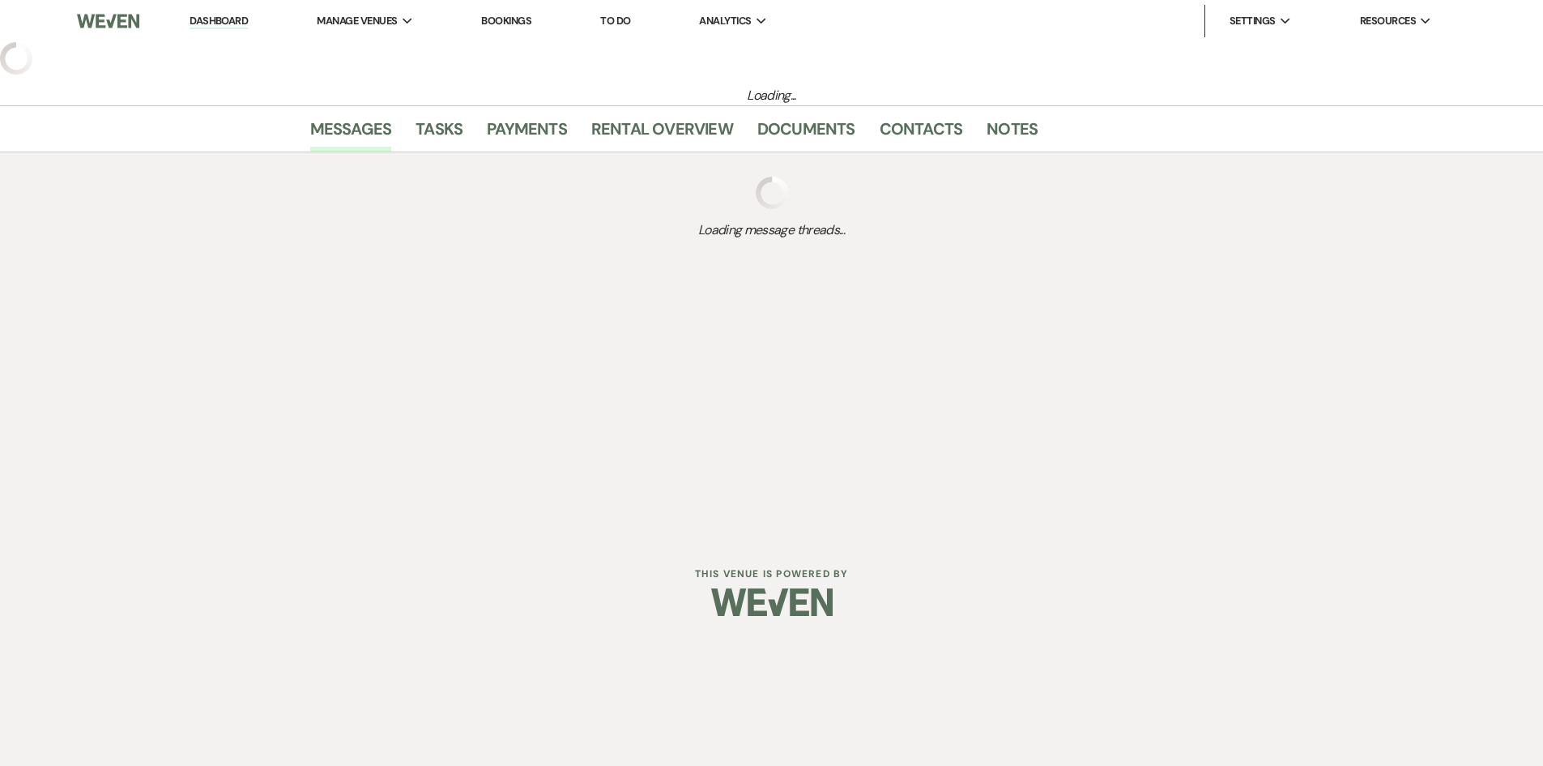
select select "5"
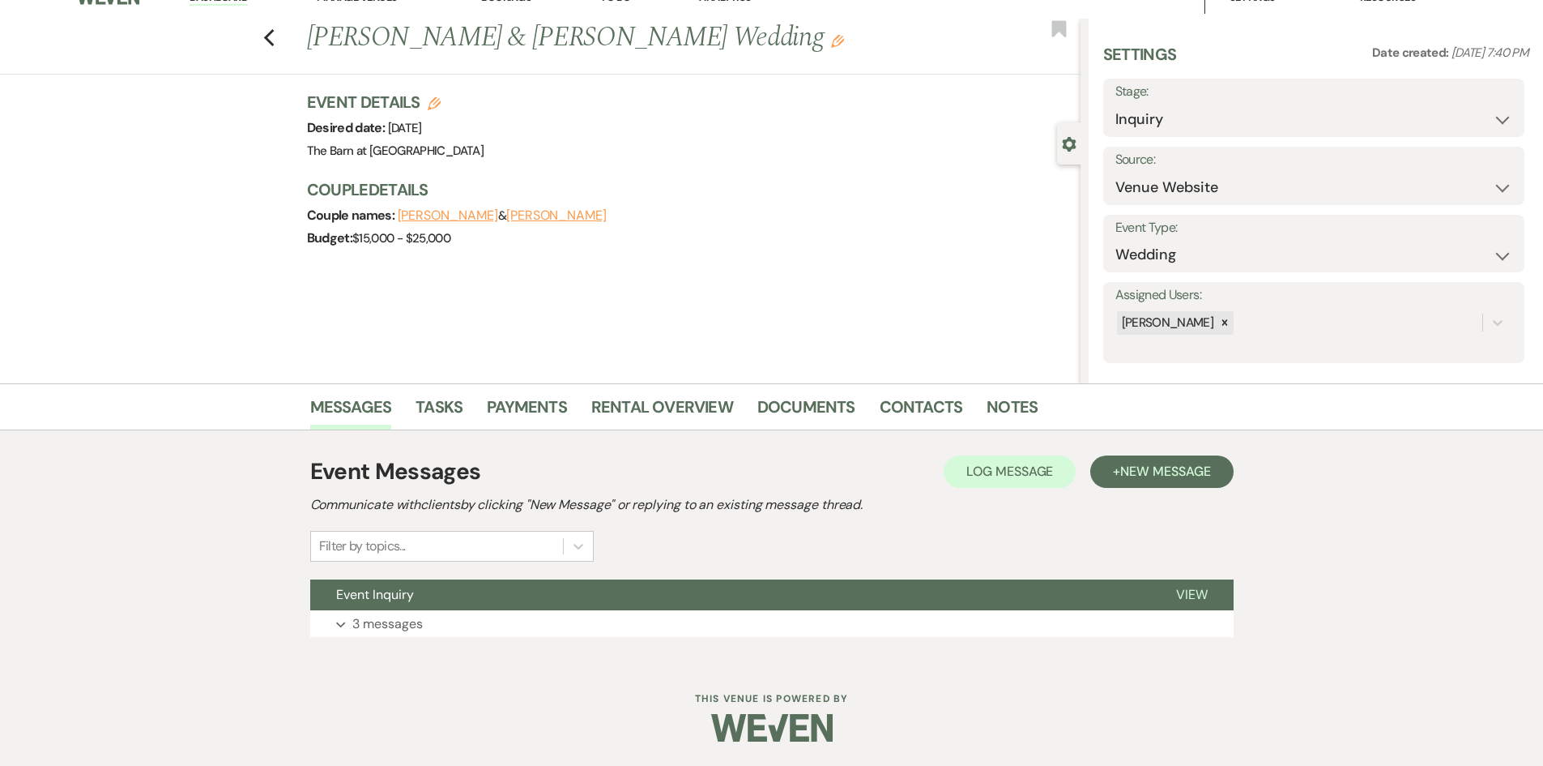
drag, startPoint x: 399, startPoint y: 621, endPoint x: 489, endPoint y: 575, distance: 101.8
click at [400, 619] on p "3 messages" at bounding box center [387, 623] width 70 height 21
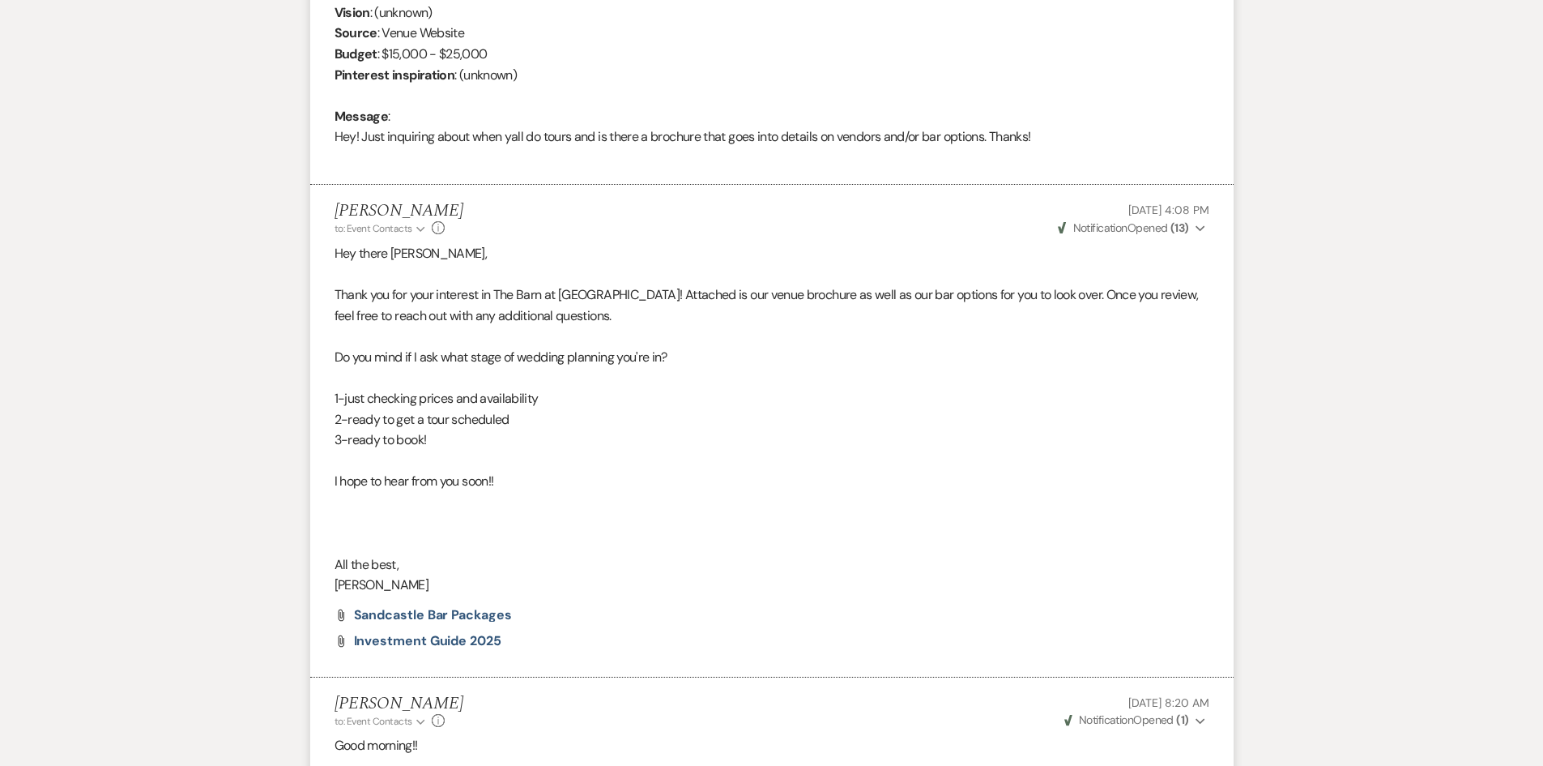
scroll to position [698, 0]
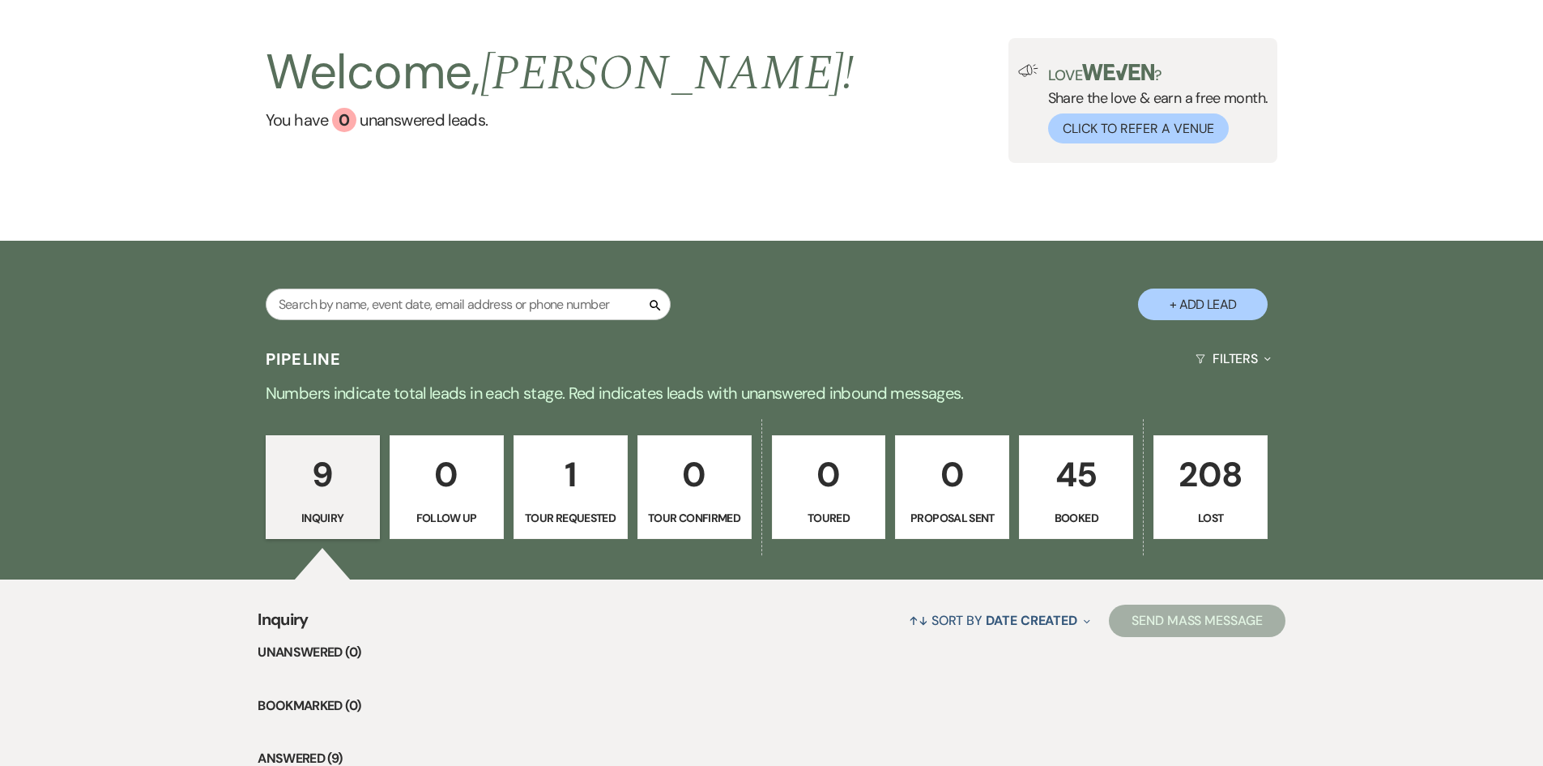
scroll to position [162, 0]
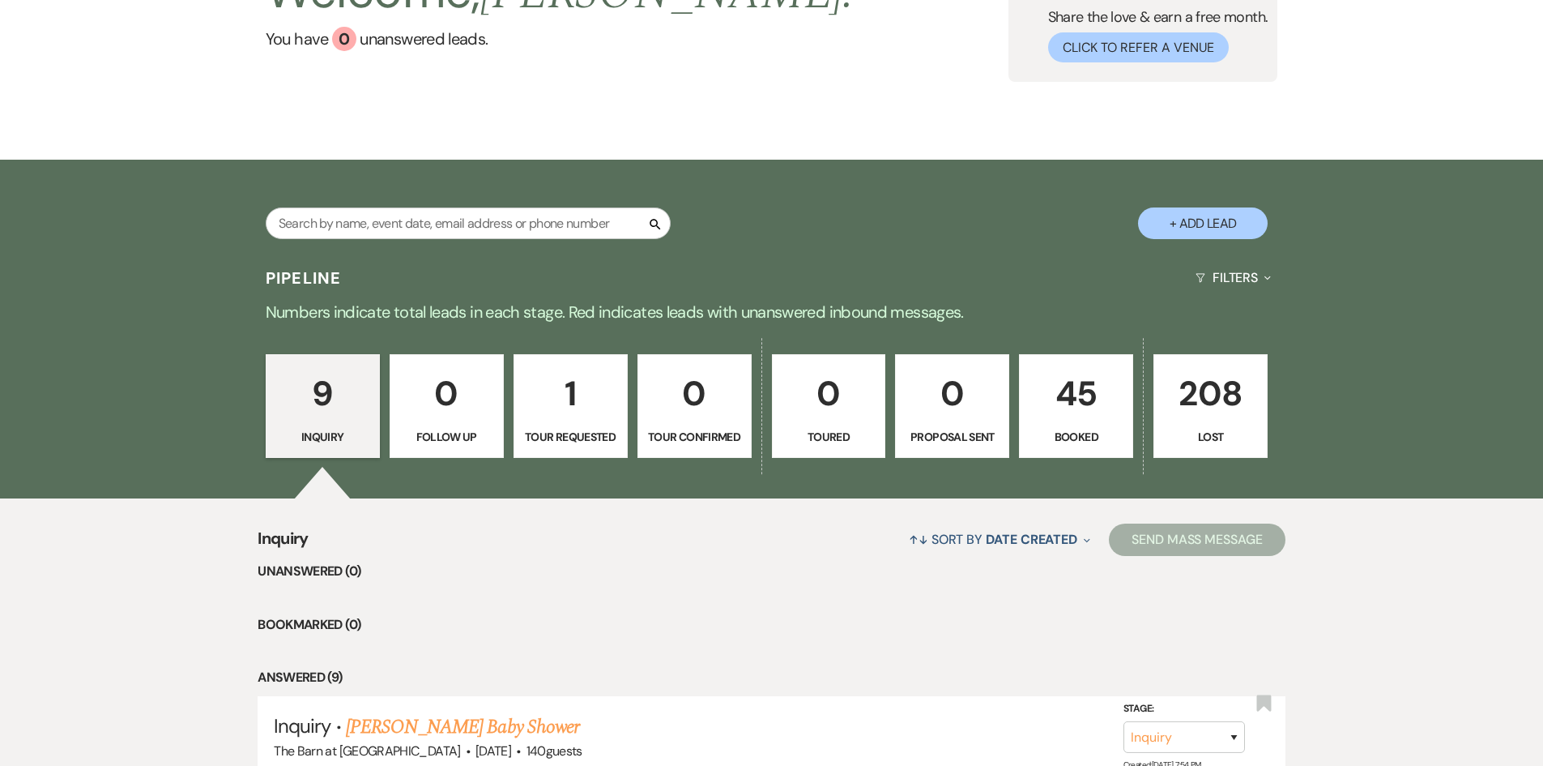
click at [1097, 406] on p "45" at bounding box center [1076, 393] width 93 height 54
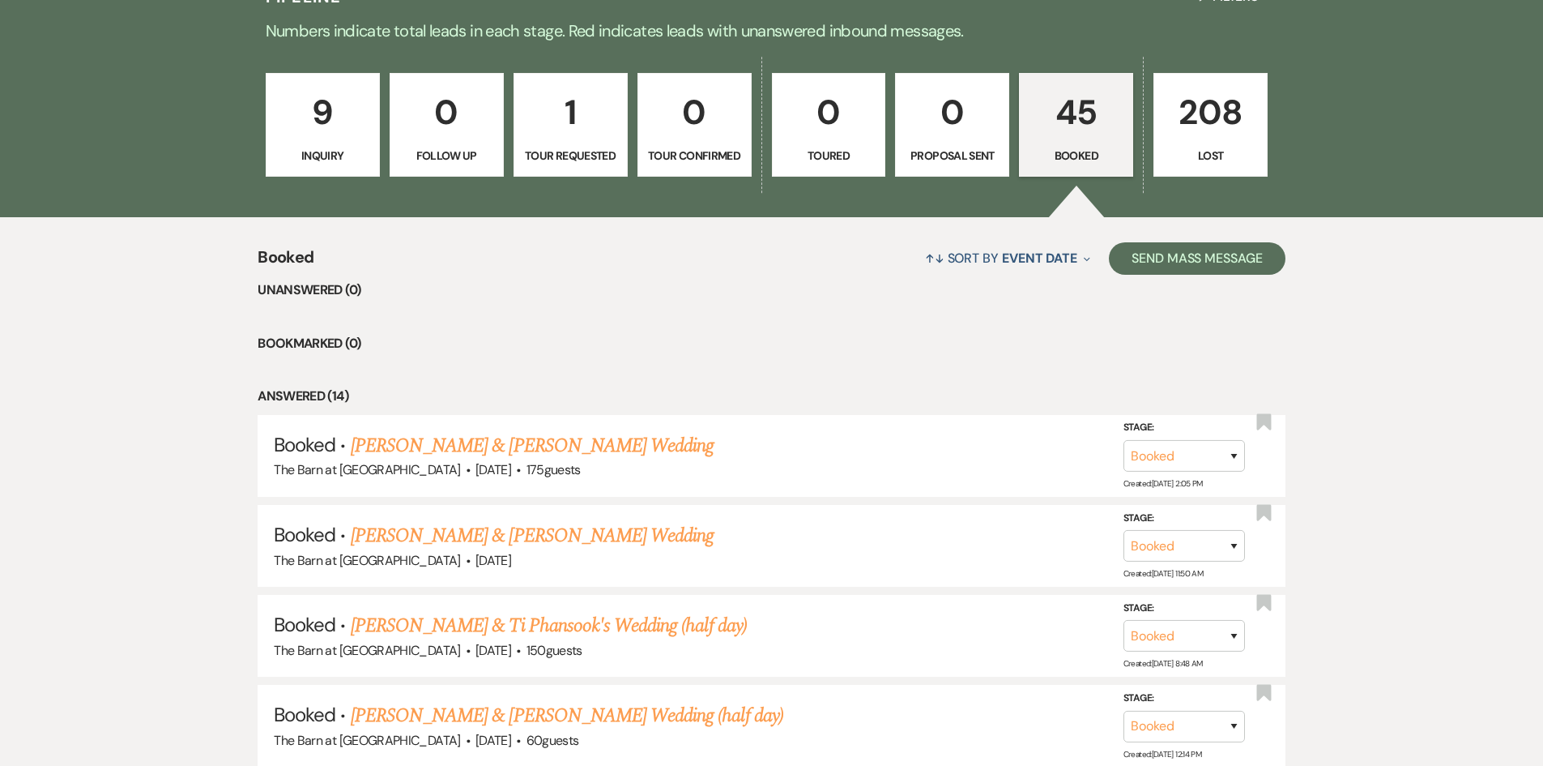
scroll to position [486, 0]
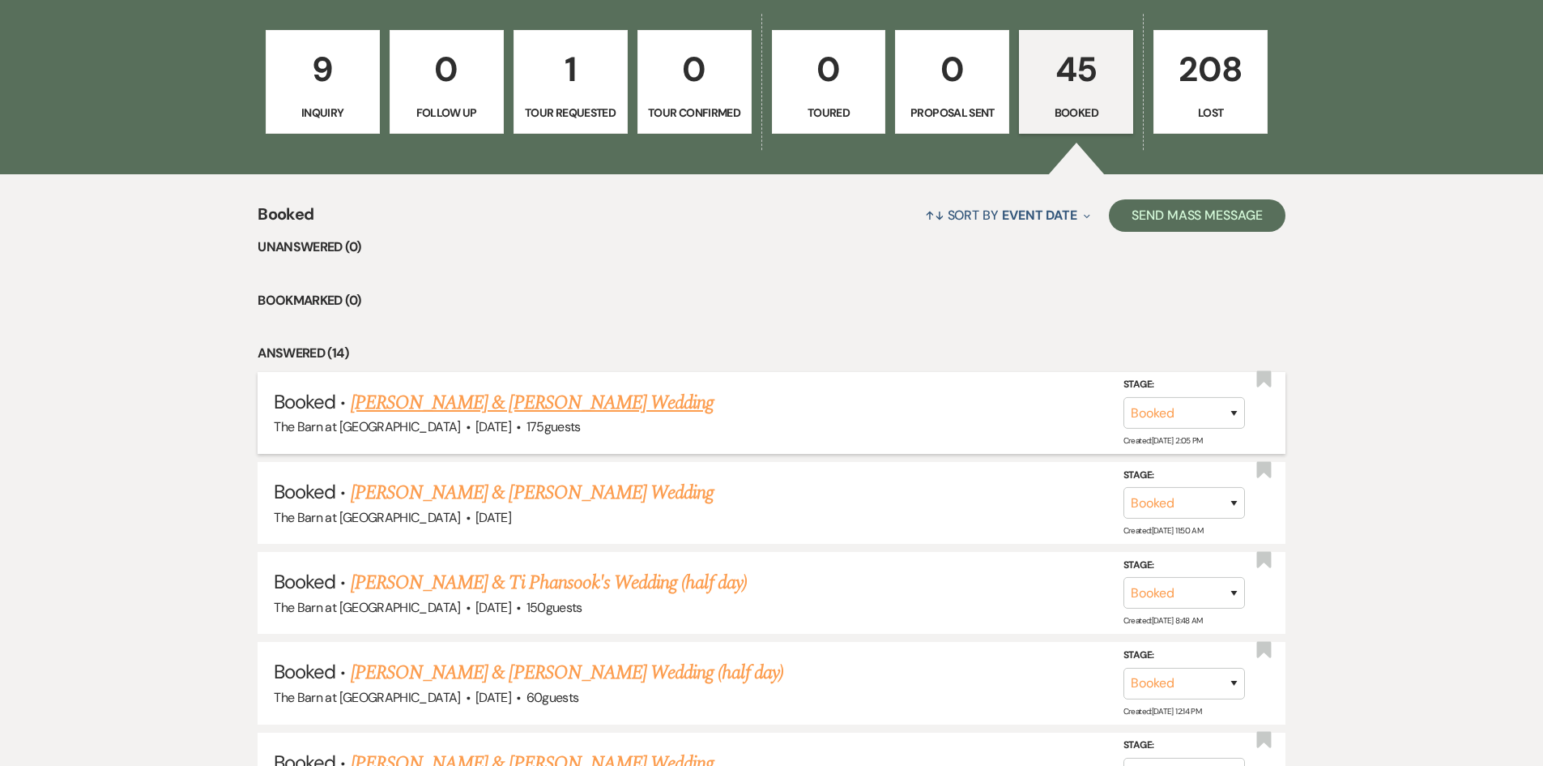
click at [626, 407] on link "[PERSON_NAME] & [PERSON_NAME] Wedding" at bounding box center [532, 402] width 363 height 29
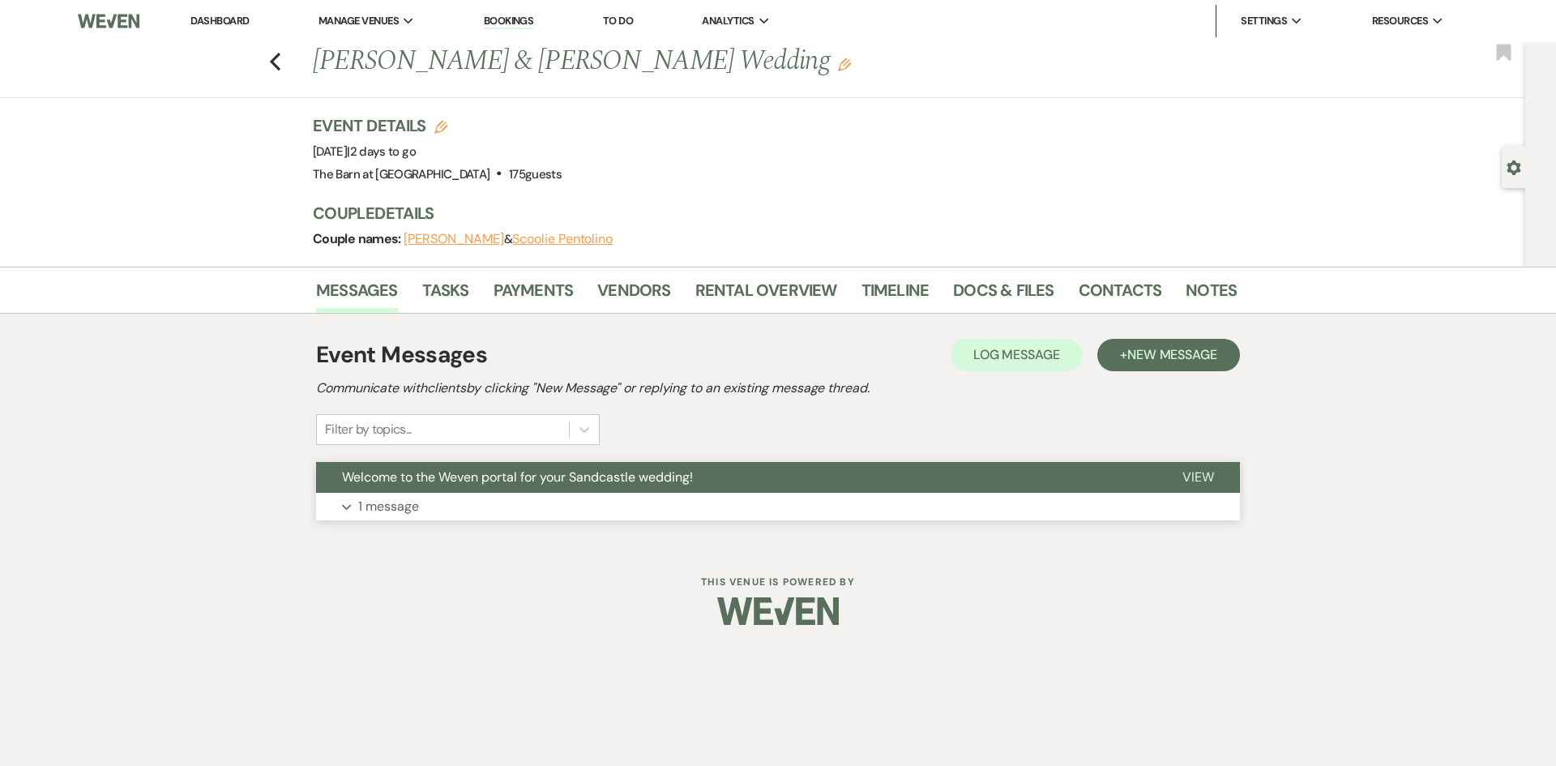
click at [391, 484] on span "Welcome to the Weven portal for your Sandcastle wedding!" at bounding box center [517, 476] width 351 height 17
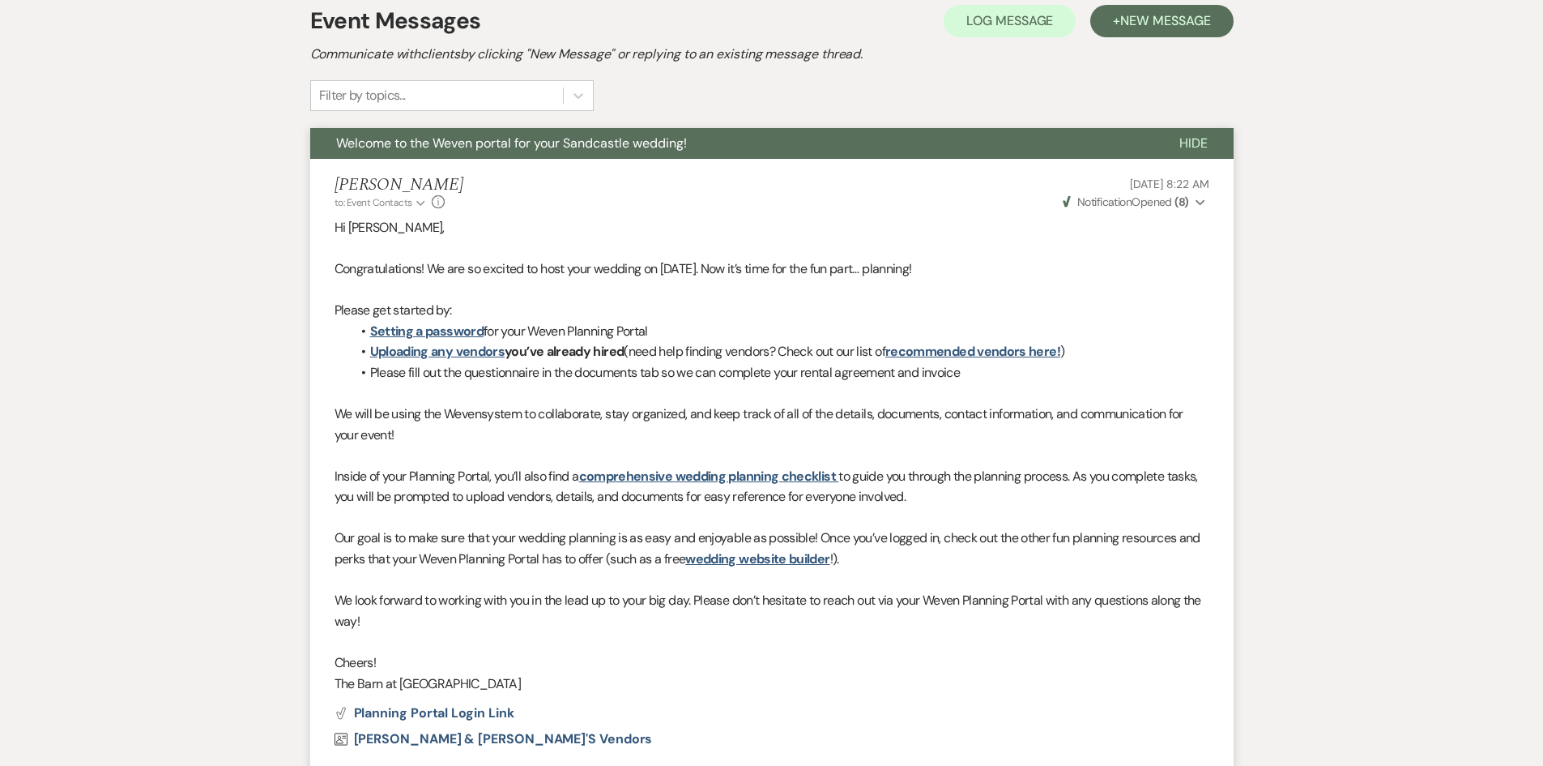
scroll to position [32, 0]
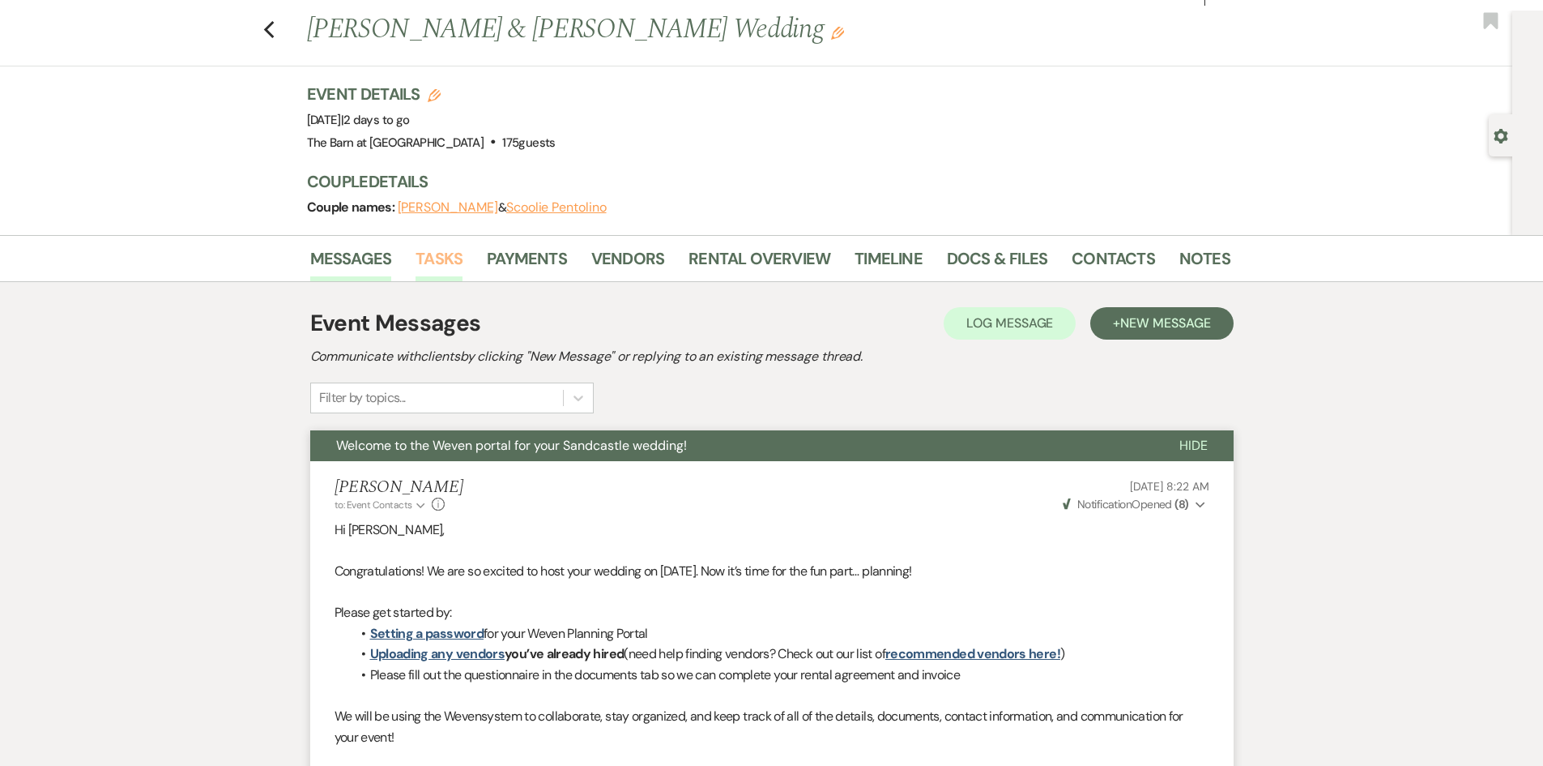
click at [429, 258] on link "Tasks" at bounding box center [439, 264] width 47 height 36
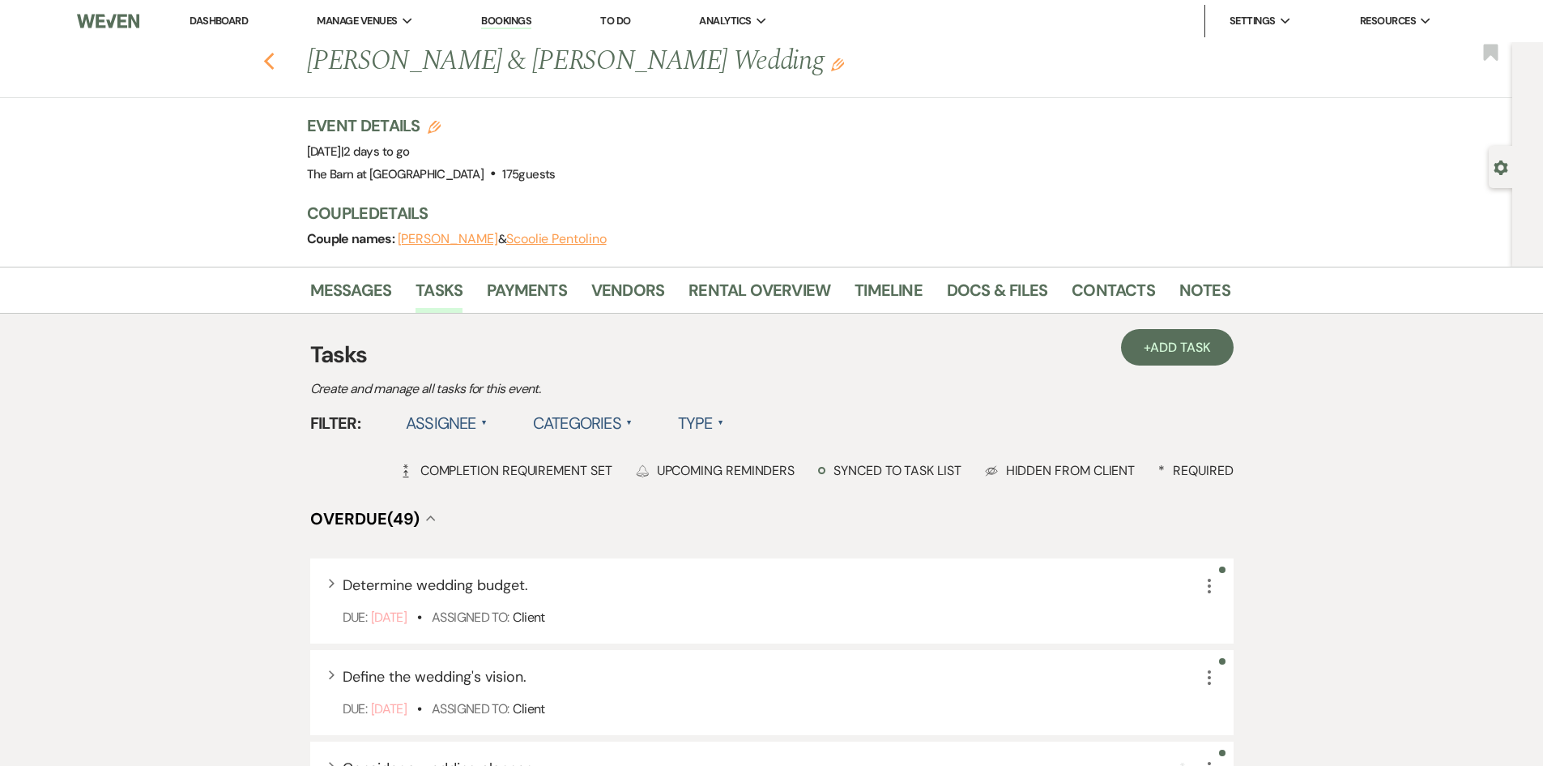
click at [271, 67] on icon "Previous" at bounding box center [269, 61] width 12 height 19
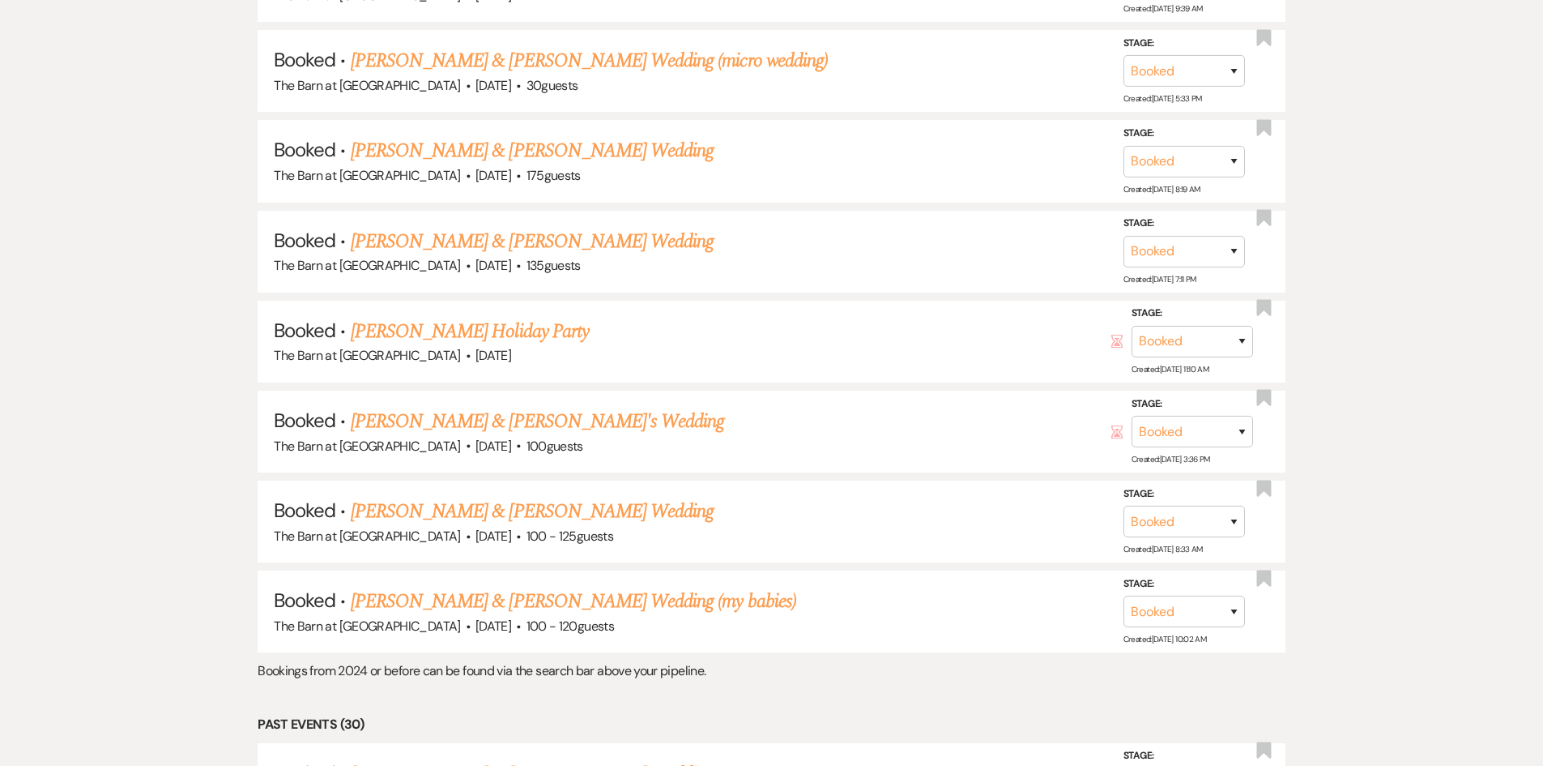
scroll to position [1539, 0]
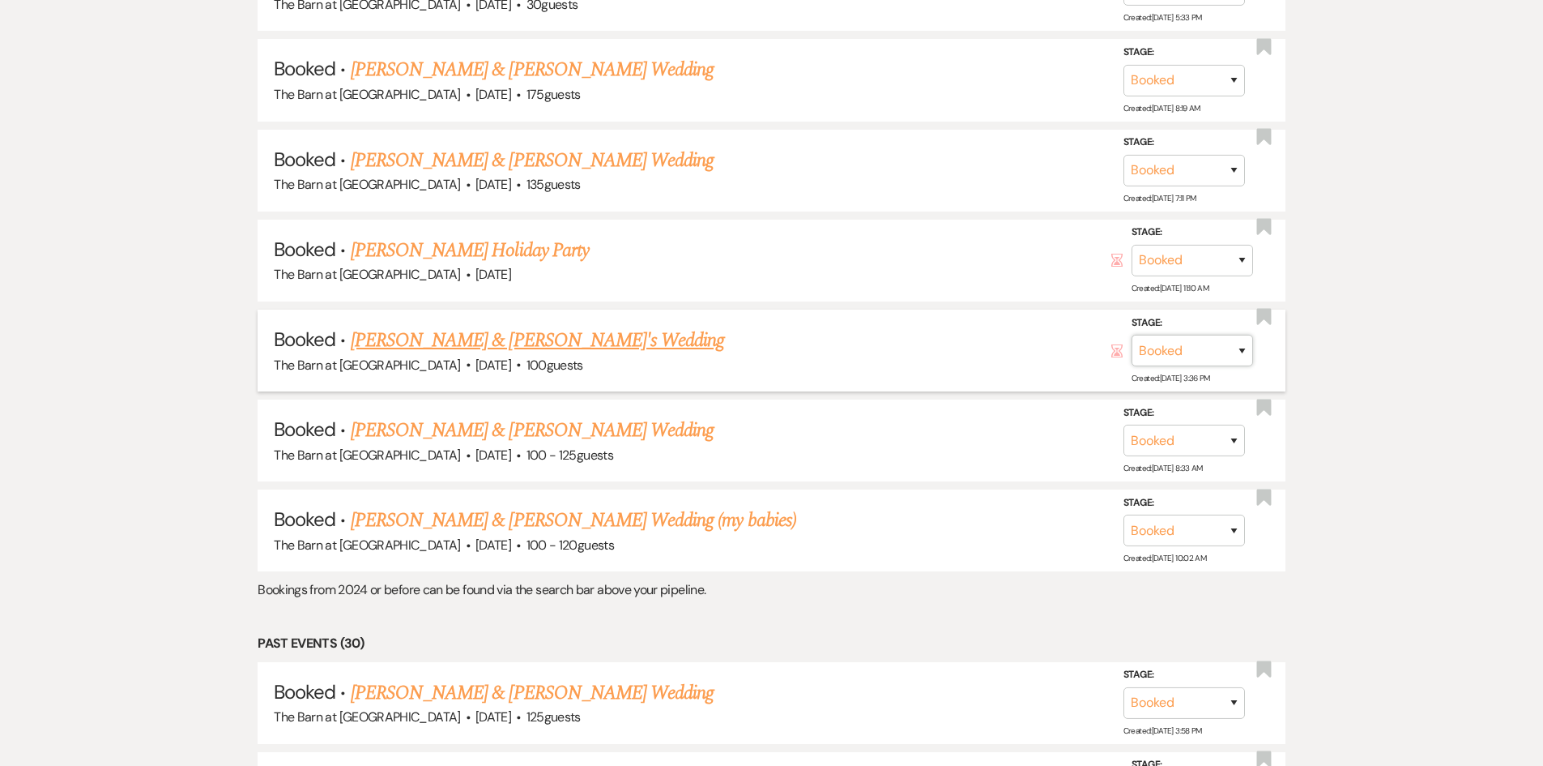
click at [1185, 347] on select "Booked Lost" at bounding box center [1193, 351] width 122 height 32
select select "8"
click at [1132, 335] on select "Booked Lost" at bounding box center [1193, 351] width 122 height 32
click at [1239, 351] on button "Save" at bounding box center [1221, 350] width 81 height 32
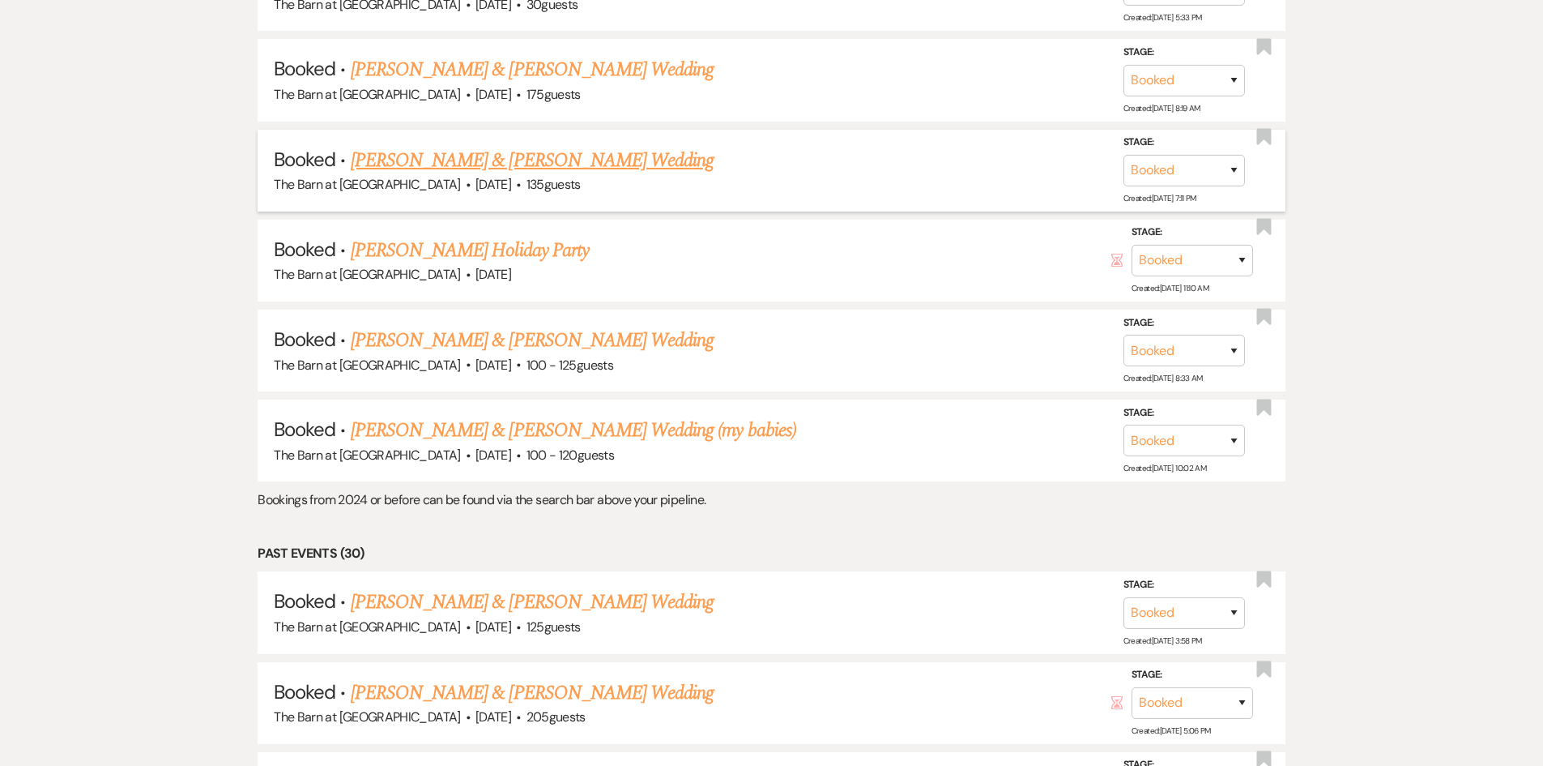
click at [468, 158] on link "[PERSON_NAME] & [PERSON_NAME] Wedding" at bounding box center [532, 160] width 363 height 29
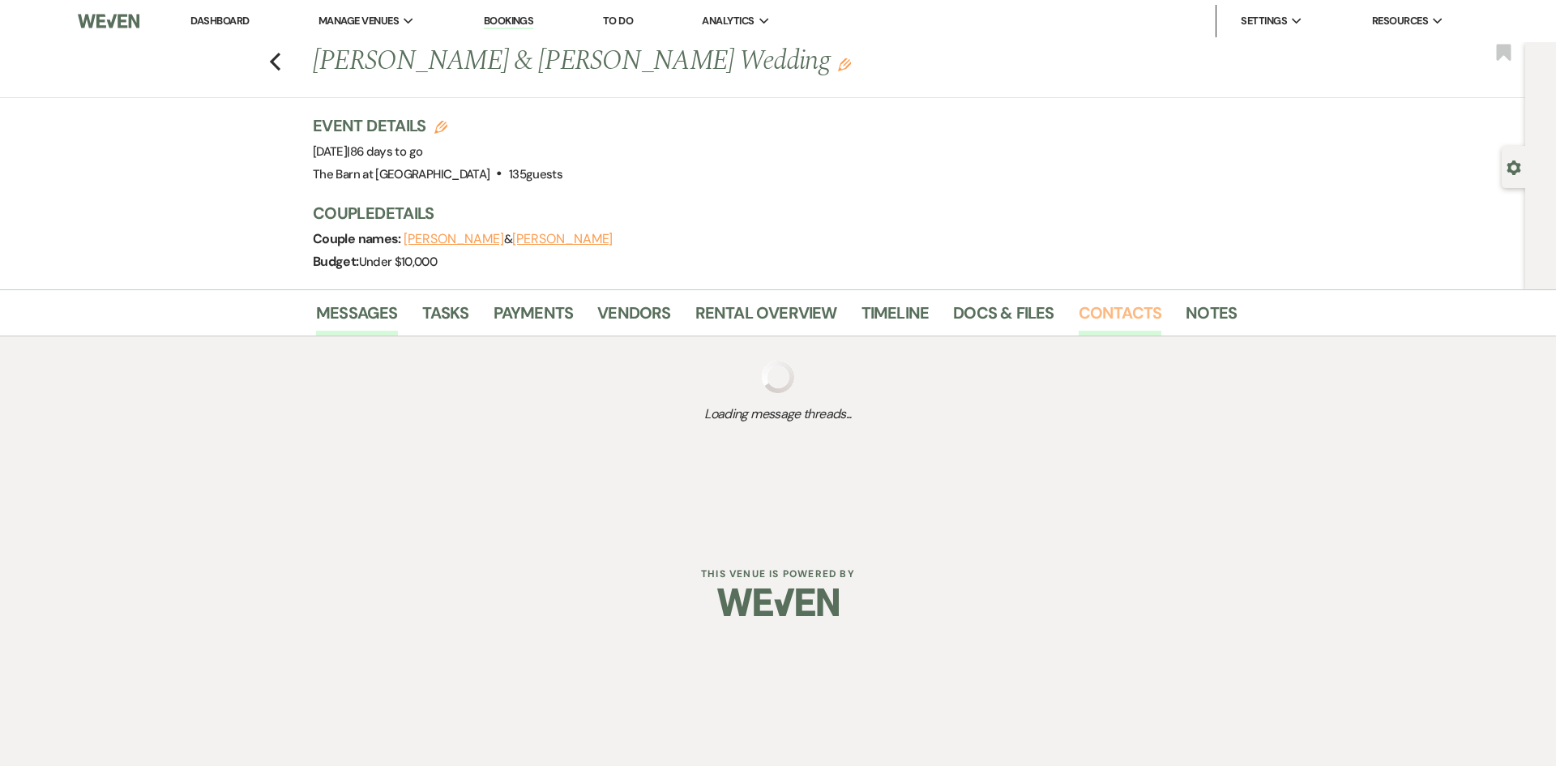
click at [1099, 311] on link "Contacts" at bounding box center [1119, 318] width 83 height 36
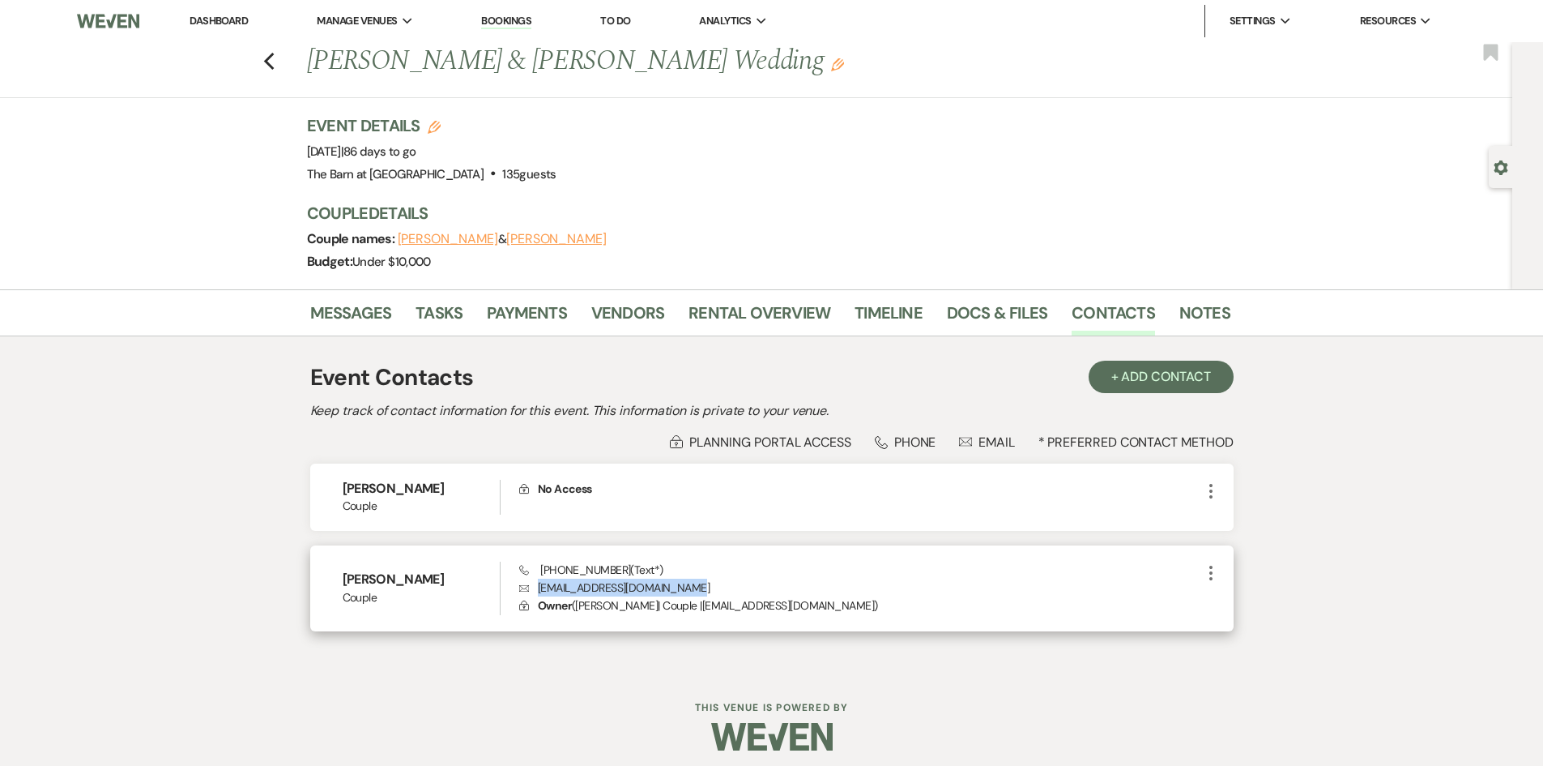
drag, startPoint x: 694, startPoint y: 587, endPoint x: 538, endPoint y: 590, distance: 155.6
click at [538, 590] on p "Envelope [EMAIL_ADDRESS][DOMAIN_NAME]" at bounding box center [859, 588] width 681 height 18
copy p "[EMAIL_ADDRESS][DOMAIN_NAME]"
click at [270, 58] on icon "Previous" at bounding box center [269, 61] width 12 height 19
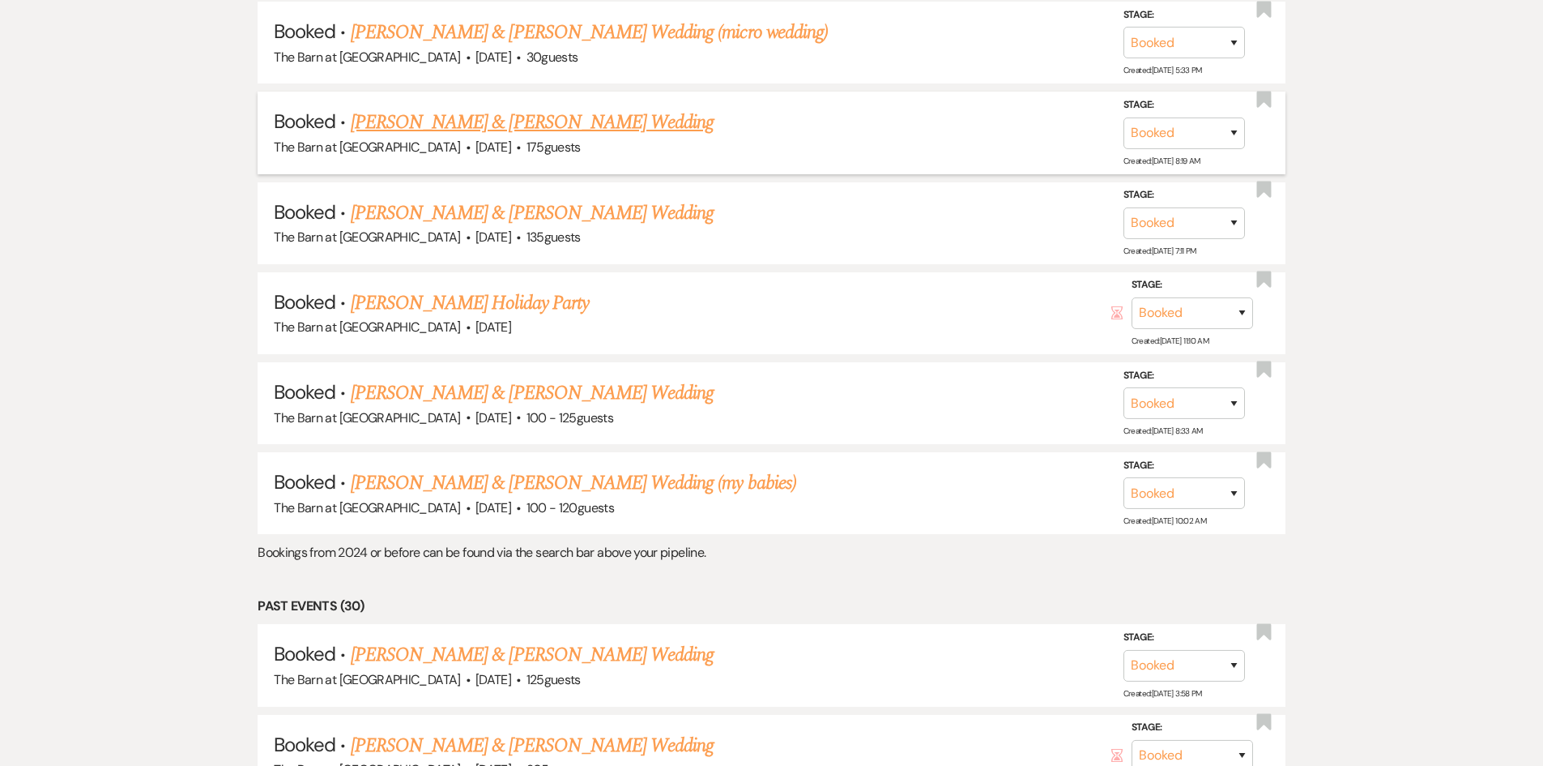
scroll to position [1458, 0]
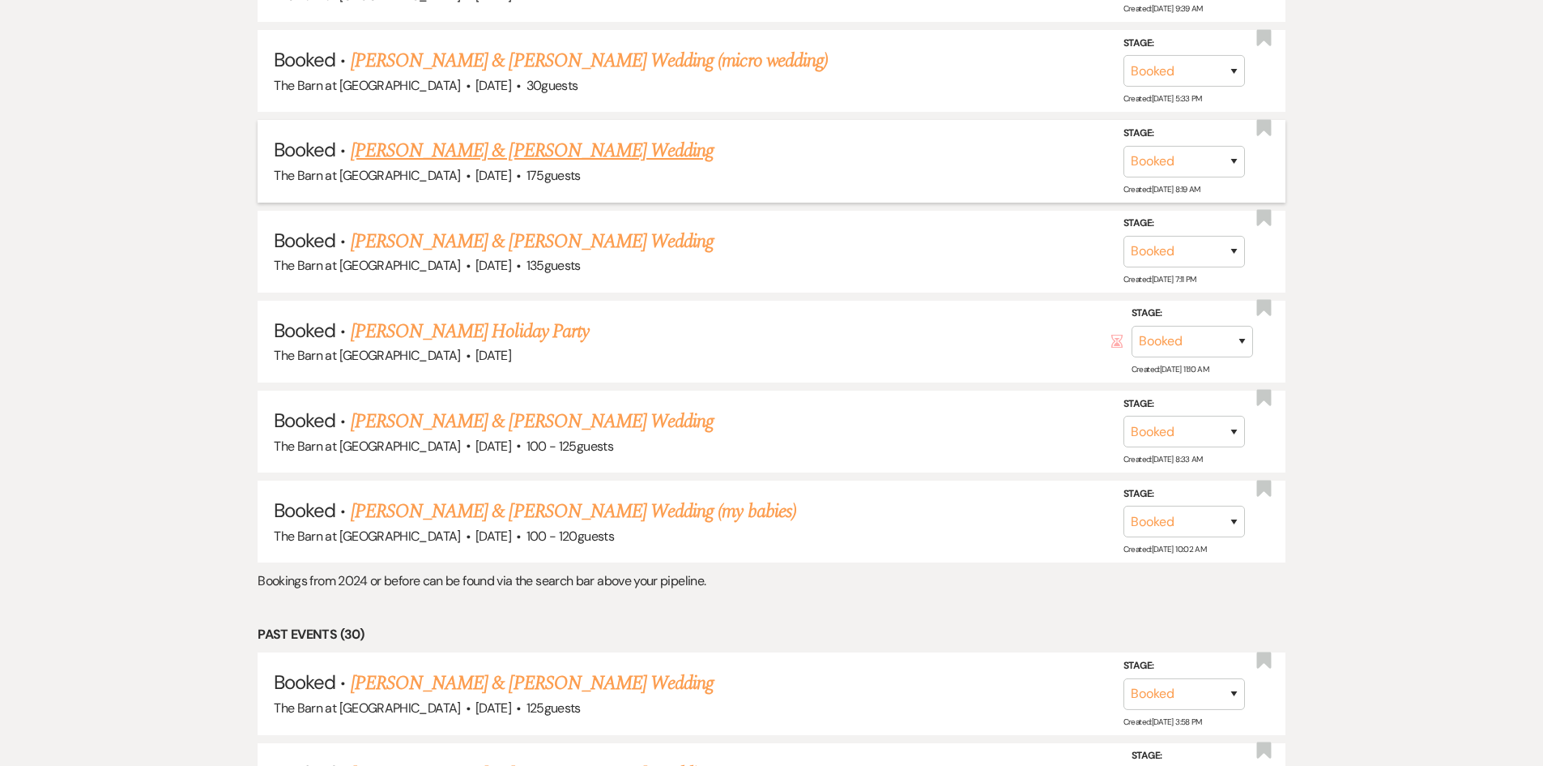
click at [463, 143] on link "[PERSON_NAME] & [PERSON_NAME] Wedding" at bounding box center [532, 150] width 363 height 29
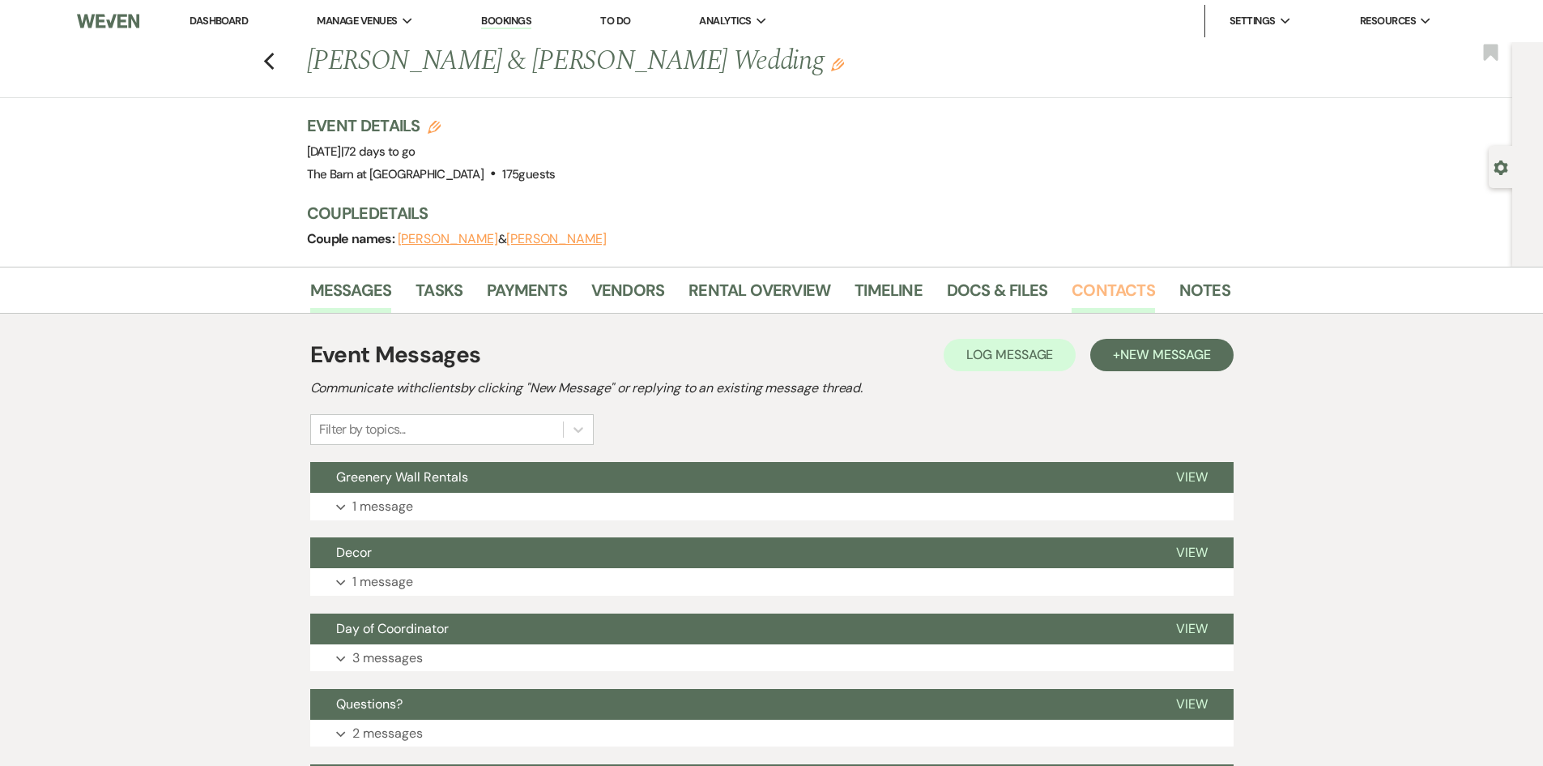
click at [1082, 285] on link "Contacts" at bounding box center [1113, 295] width 83 height 36
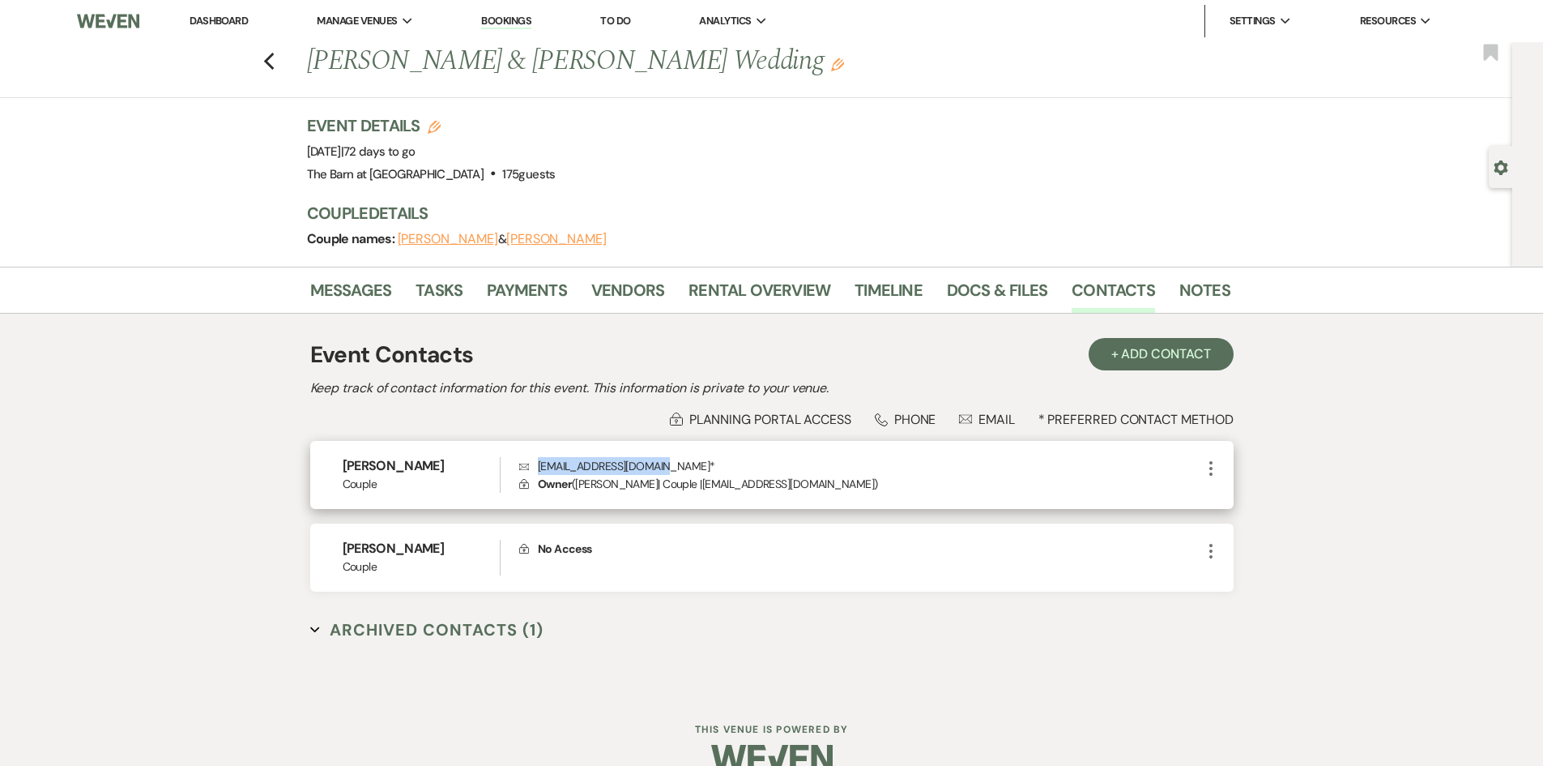
drag, startPoint x: 661, startPoint y: 467, endPoint x: 523, endPoint y: 468, distance: 138.6
click at [523, 468] on p "Envelope [EMAIL_ADDRESS][DOMAIN_NAME] *" at bounding box center [859, 466] width 681 height 18
copy p "[EMAIL_ADDRESS][DOMAIN_NAME]"
click at [275, 58] on icon "Previous" at bounding box center [269, 61] width 12 height 19
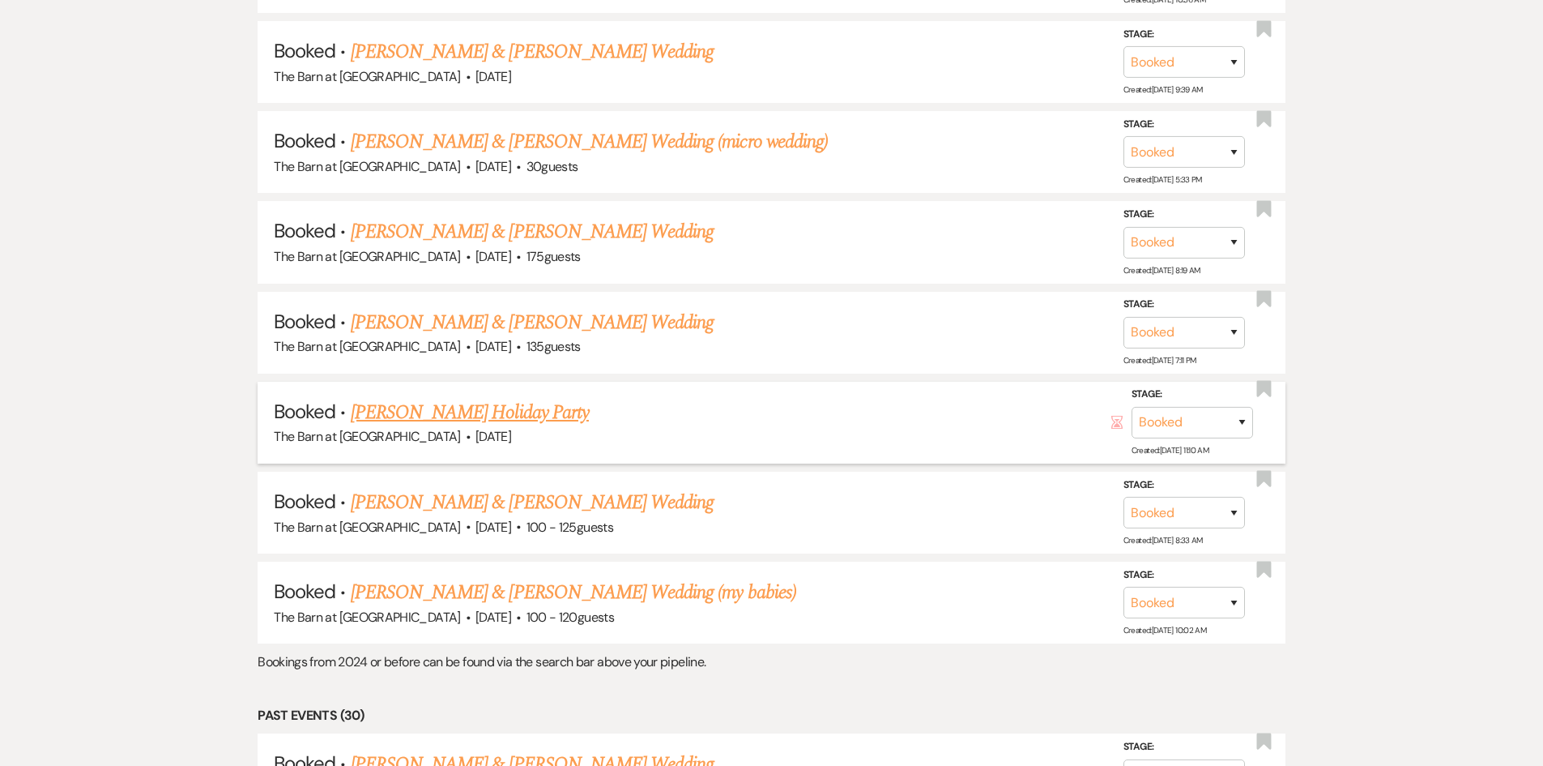
scroll to position [1296, 0]
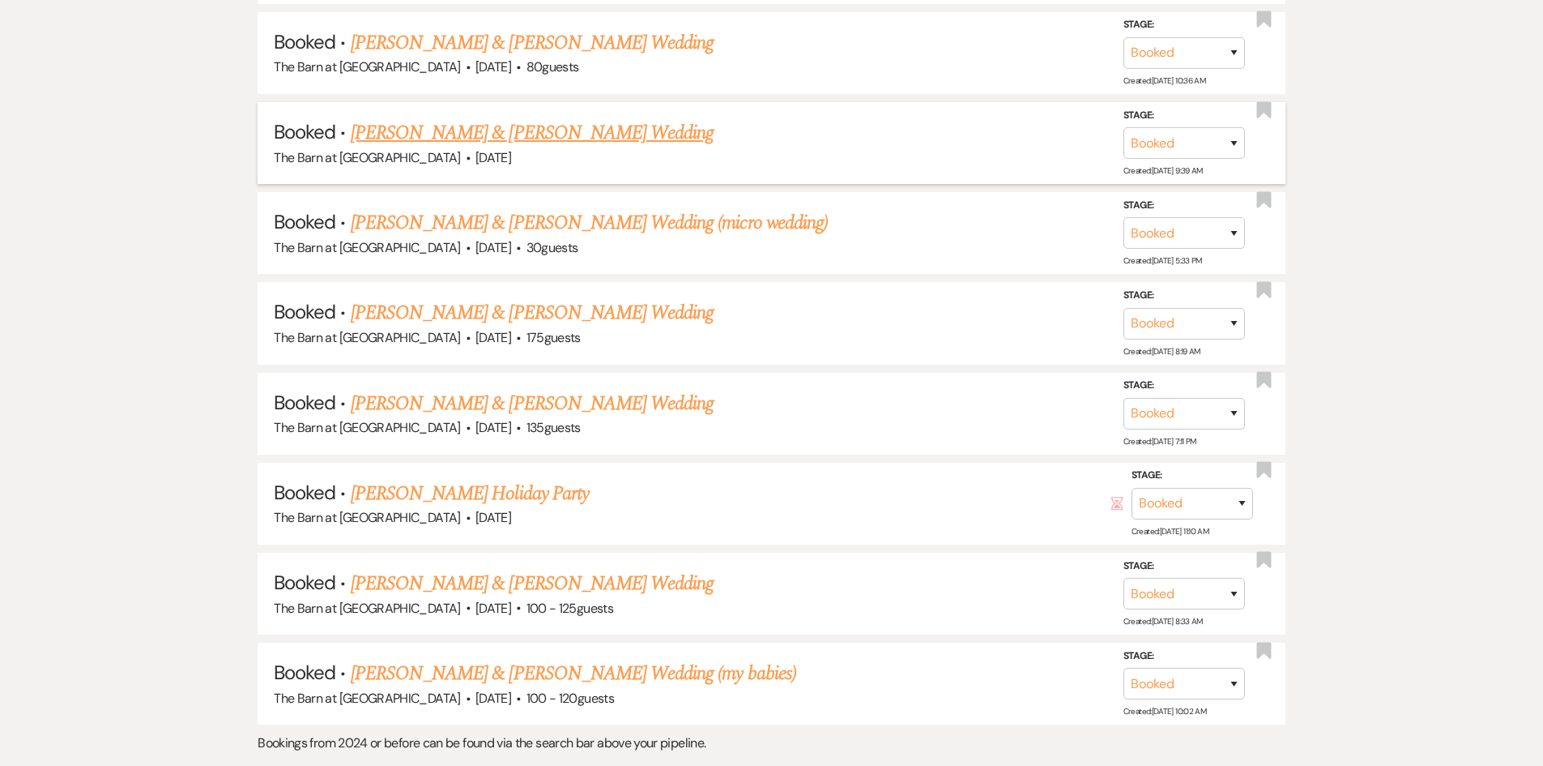
click at [577, 125] on link "[PERSON_NAME] & [PERSON_NAME] Wedding" at bounding box center [532, 132] width 363 height 29
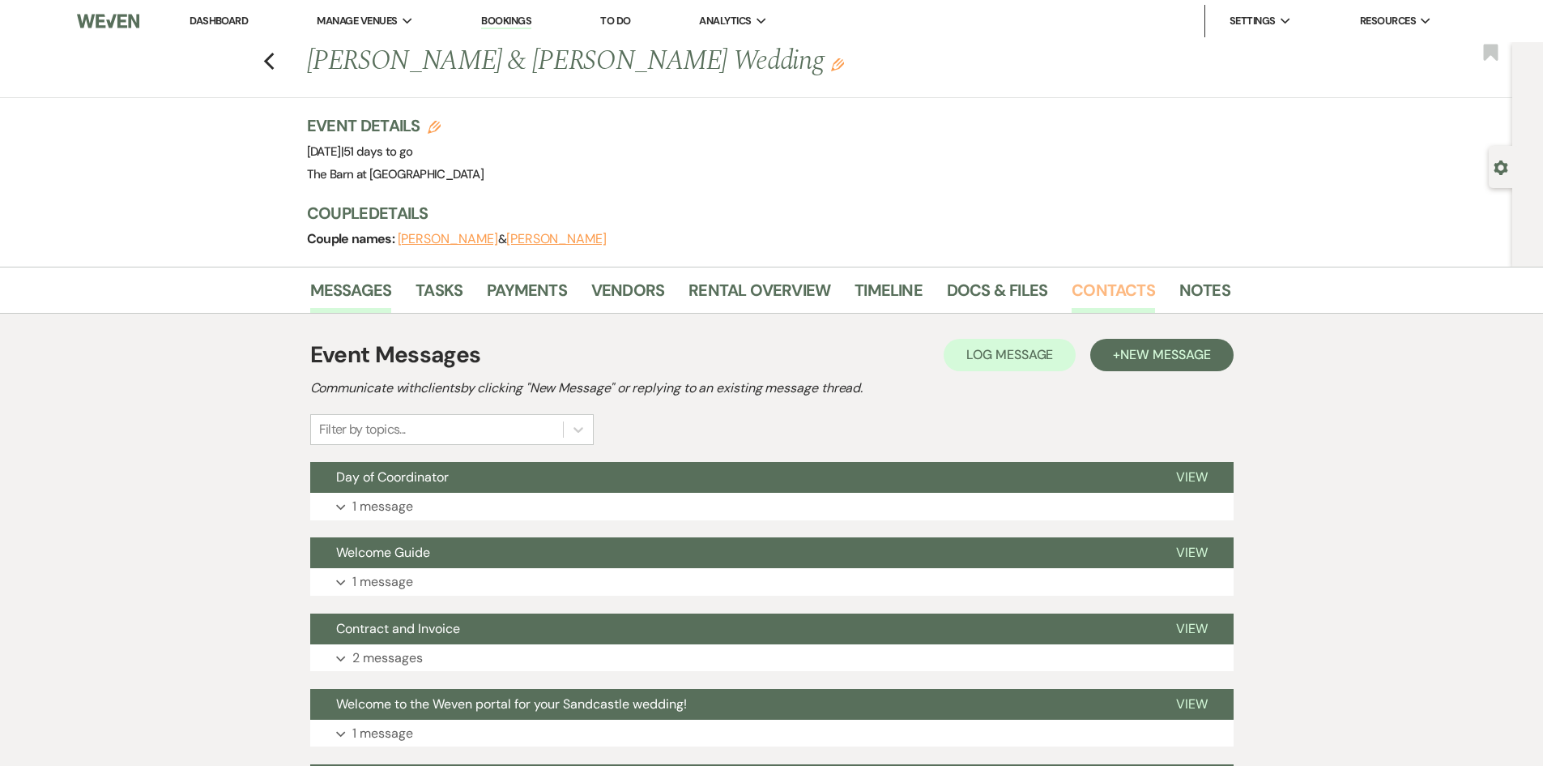
click at [1109, 287] on link "Contacts" at bounding box center [1113, 295] width 83 height 36
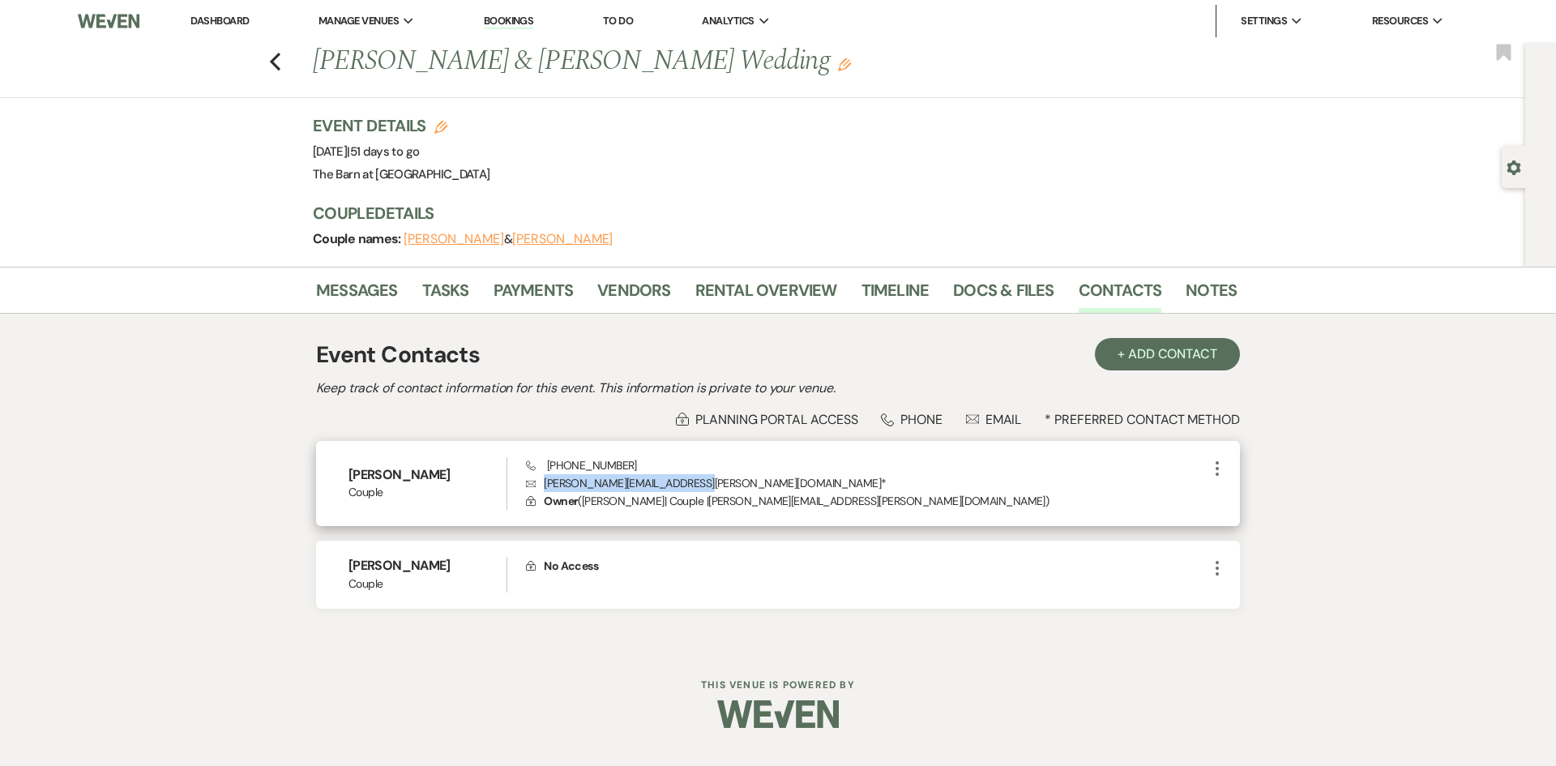
drag, startPoint x: 694, startPoint y: 481, endPoint x: 542, endPoint y: 481, distance: 152.3
click at [542, 481] on p "Envelope [PERSON_NAME][EMAIL_ADDRESS][PERSON_NAME][DOMAIN_NAME] *" at bounding box center [866, 483] width 681 height 18
copy p "[PERSON_NAME][EMAIL_ADDRESS][PERSON_NAME][DOMAIN_NAME]"
